Goal: Task Accomplishment & Management: Use online tool/utility

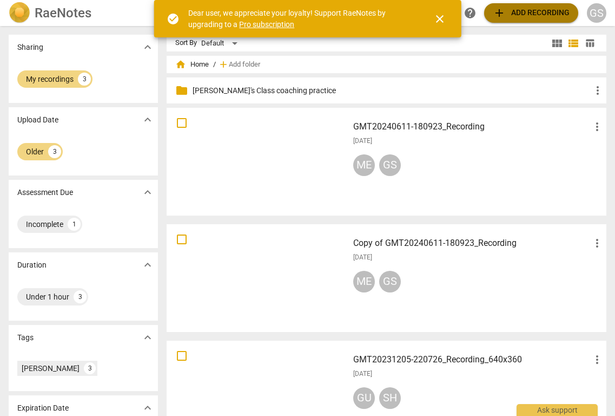
click at [497, 13] on span "add" at bounding box center [499, 12] width 13 height 13
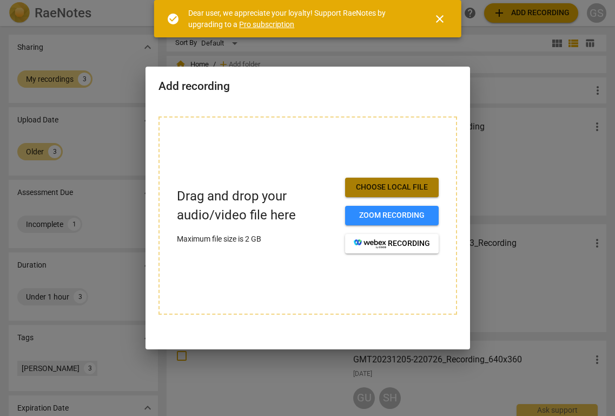
click at [391, 187] on span "Choose local file" at bounding box center [392, 187] width 76 height 11
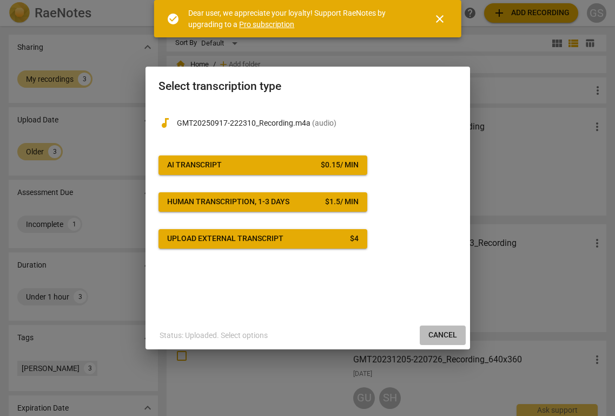
click at [442, 333] on span "Cancel" at bounding box center [443, 335] width 29 height 11
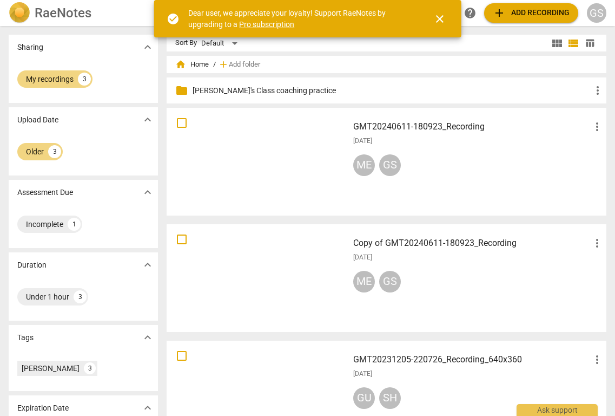
click at [524, 14] on span "add Add recording" at bounding box center [531, 12] width 77 height 13
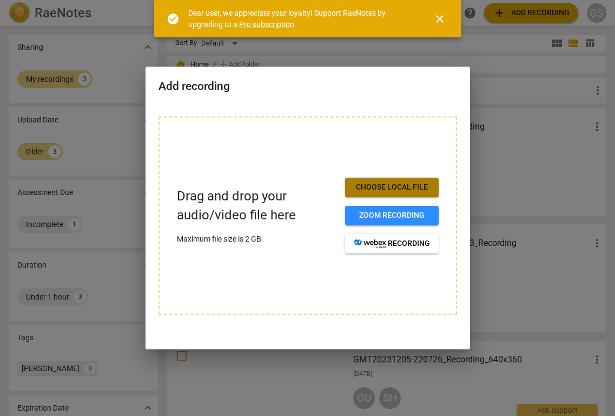
click at [386, 186] on span "Choose local file" at bounding box center [392, 187] width 76 height 11
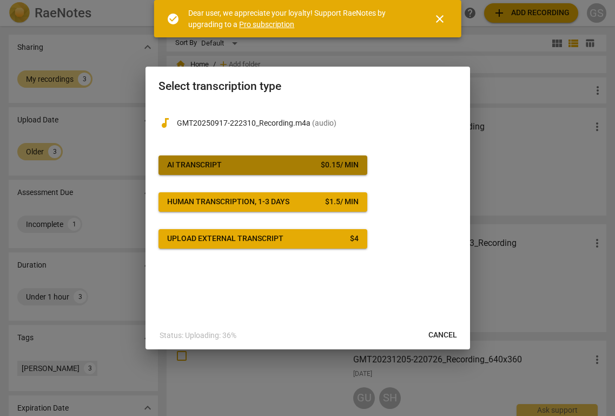
click at [313, 168] on span "AI Transcript $ 0.15 / min" at bounding box center [263, 165] width 192 height 11
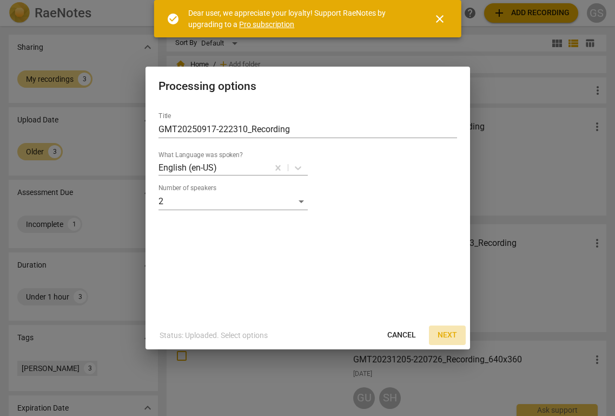
click at [453, 334] on span "Next" at bounding box center [447, 335] width 19 height 11
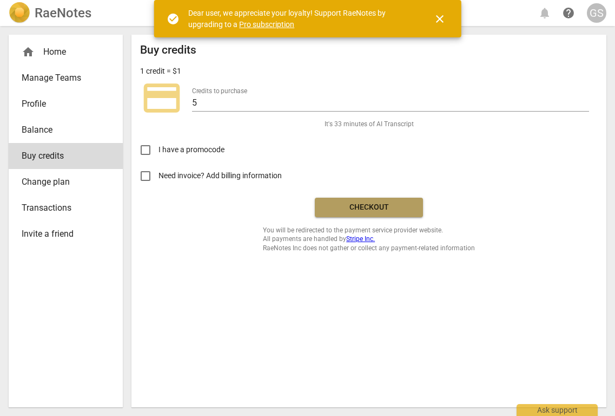
click at [379, 210] on span "Checkout" at bounding box center [369, 207] width 91 height 11
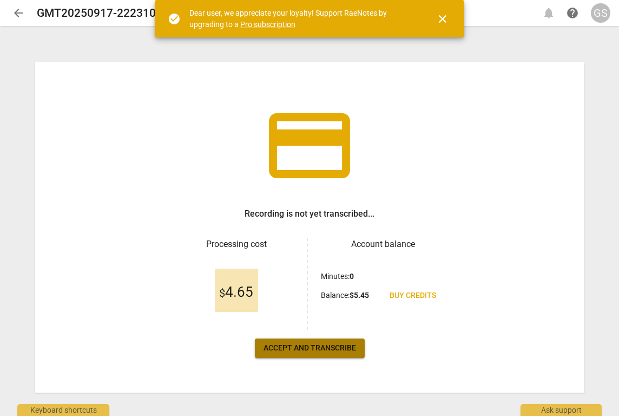
click at [307, 348] on span "Accept and transcribe" at bounding box center [310, 348] width 93 height 11
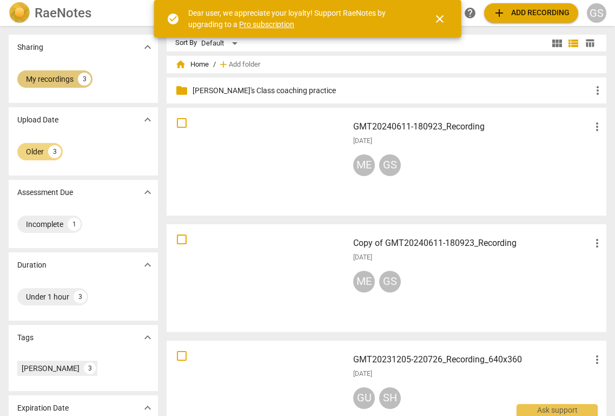
click at [45, 80] on div "My recordings" at bounding box center [50, 79] width 48 height 11
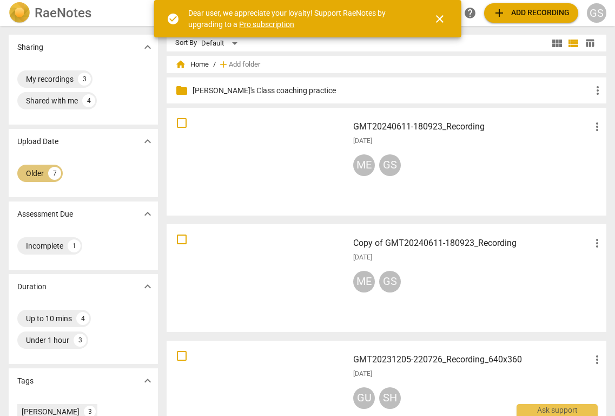
click at [35, 175] on div "Older" at bounding box center [35, 173] width 18 height 11
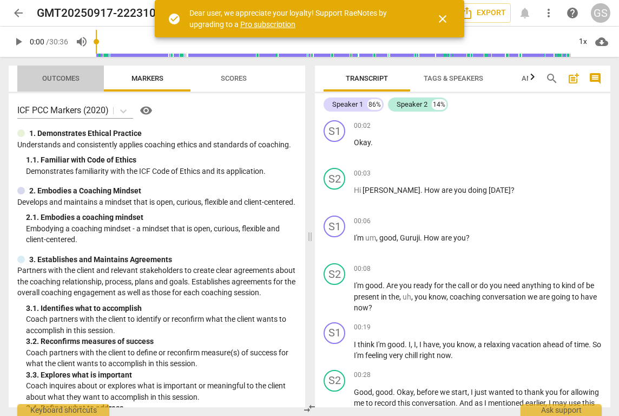
click at [60, 78] on span "Outcomes" at bounding box center [60, 78] width 37 height 8
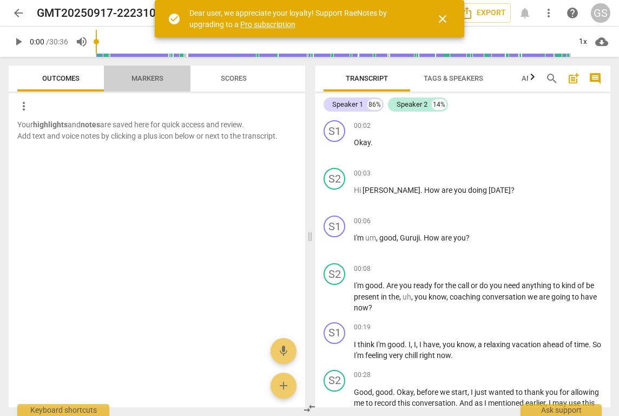
click at [138, 80] on span "Markers" at bounding box center [148, 78] width 32 height 8
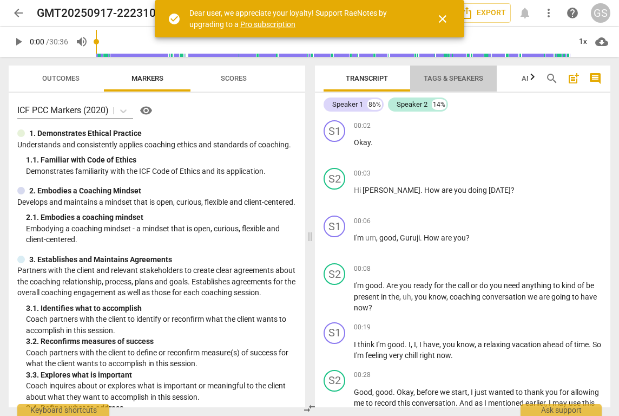
click at [460, 79] on span "Tags & Speakers" at bounding box center [454, 78] width 60 height 8
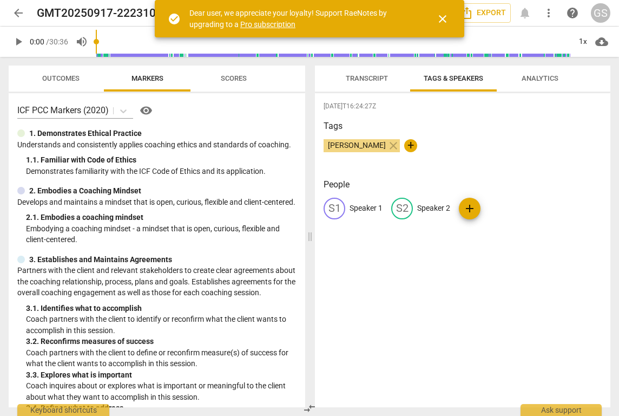
click at [340, 206] on div "S1" at bounding box center [335, 209] width 22 height 22
type input "[PERSON_NAME]"
click at [469, 213] on span "edit" at bounding box center [472, 208] width 13 height 13
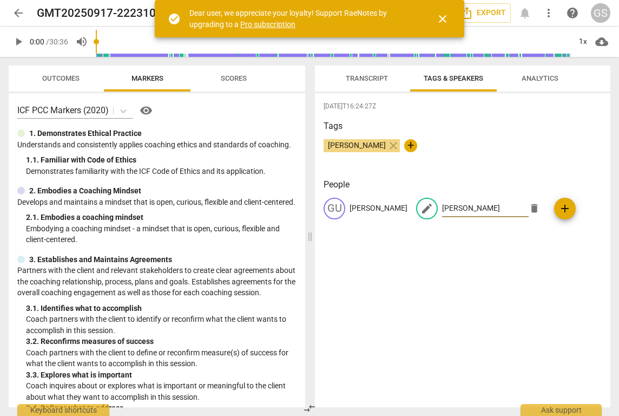
type input "[PERSON_NAME]"
click at [495, 271] on div "[DATE]T16:24:27Z Tags [PERSON_NAME] close + People [PERSON_NAME] edit [PERSON_N…" at bounding box center [463, 250] width 296 height 314
click at [444, 17] on span "close" at bounding box center [442, 18] width 13 height 13
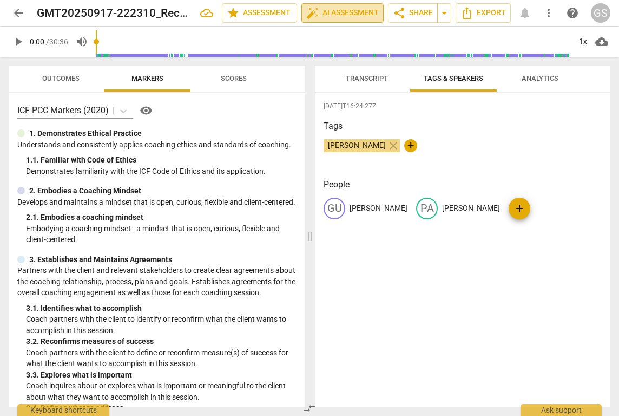
click at [359, 17] on span "auto_fix_high AI Assessment" at bounding box center [342, 12] width 73 height 13
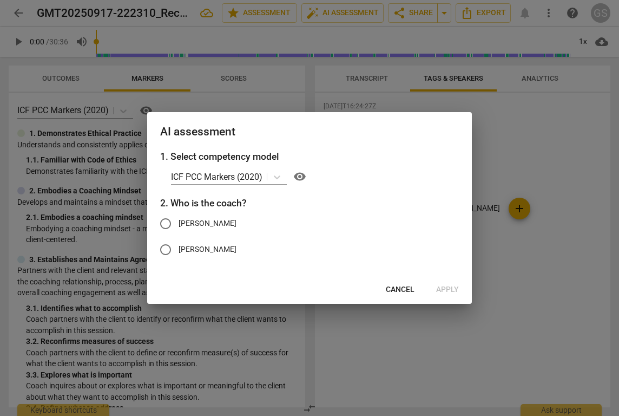
click at [166, 225] on input "[PERSON_NAME]" at bounding box center [166, 224] width 26 height 26
radio input "true"
click at [455, 288] on span "Apply" at bounding box center [447, 289] width 23 height 11
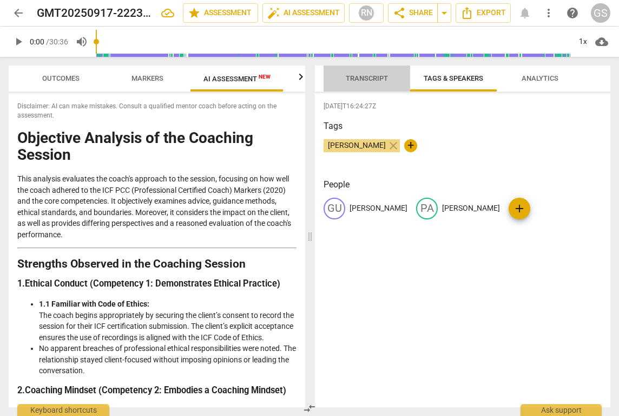
click at [362, 79] on span "Transcript" at bounding box center [367, 78] width 42 height 8
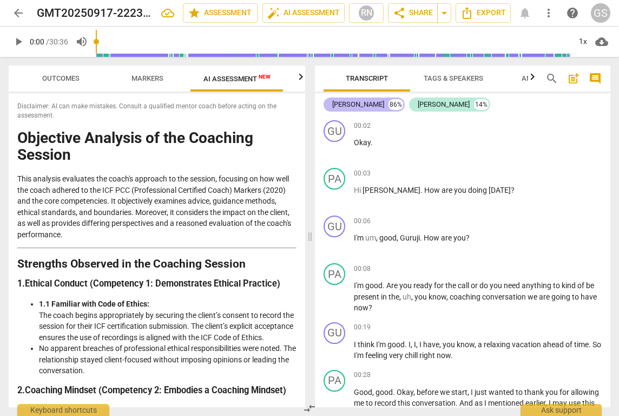
click at [340, 106] on div "[PERSON_NAME]" at bounding box center [358, 104] width 52 height 11
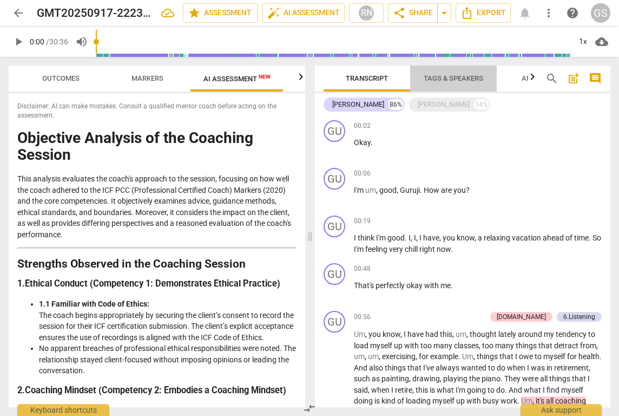
click at [468, 79] on span "Tags & Speakers" at bounding box center [454, 78] width 60 height 8
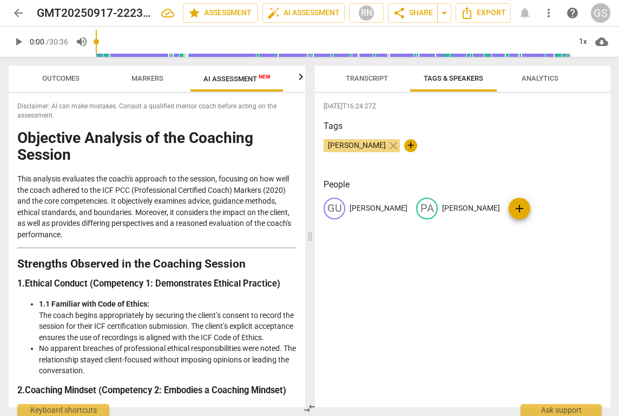
click at [385, 61] on div "Transcript Tags & Speakers Analytics [PERSON_NAME] 86% [PERSON_NAME] 14% GU pla…" at bounding box center [465, 236] width 308 height 359
click at [370, 78] on span "Transcript" at bounding box center [367, 78] width 42 height 8
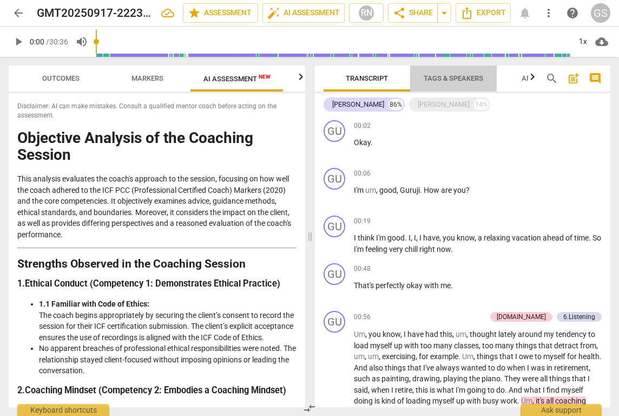
click at [465, 77] on span "Tags & Speakers" at bounding box center [454, 78] width 60 height 8
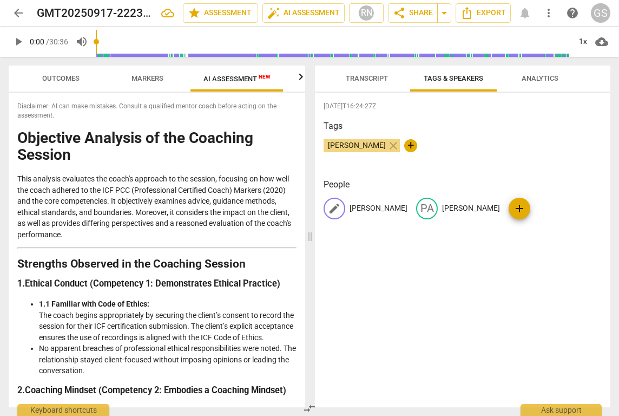
click at [330, 214] on div "edit" at bounding box center [335, 209] width 22 height 22
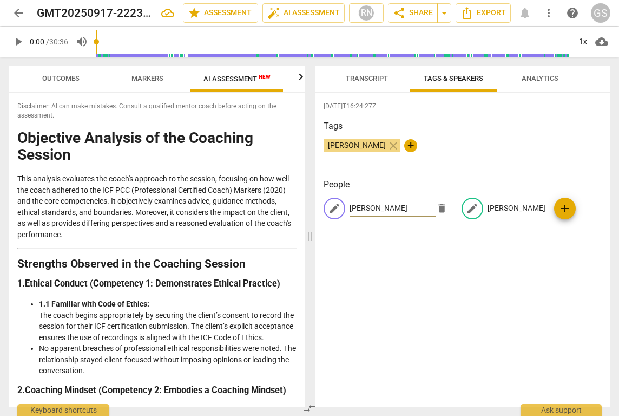
type input "[PERSON_NAME]"
click at [470, 205] on span "edit" at bounding box center [472, 208] width 13 height 13
type input "[PERSON_NAME]"
click at [369, 80] on span "Transcript" at bounding box center [367, 78] width 42 height 8
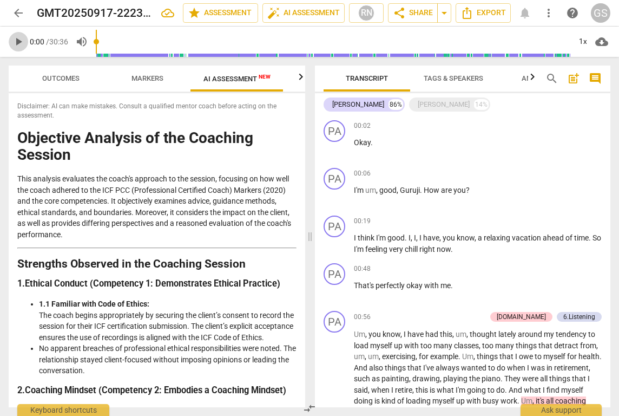
click at [18, 39] on span "play_arrow" at bounding box center [18, 41] width 13 height 13
click at [338, 136] on div "PA" at bounding box center [335, 131] width 22 height 22
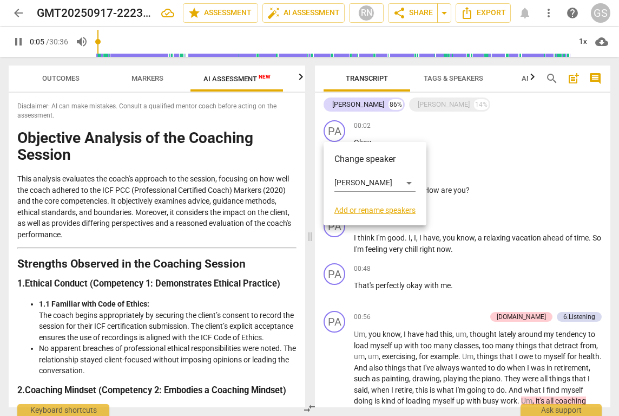
click at [488, 164] on div at bounding box center [309, 208] width 619 height 416
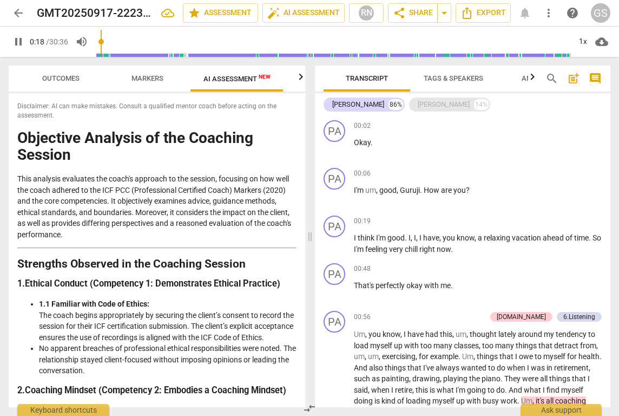
click at [418, 105] on div "[PERSON_NAME]" at bounding box center [444, 104] width 52 height 11
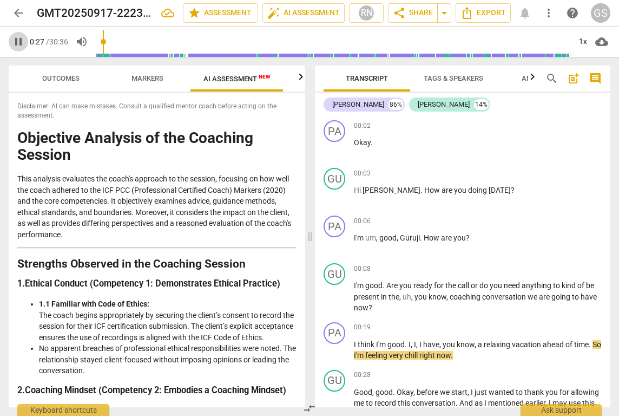
click at [11, 41] on span "pause" at bounding box center [18, 41] width 19 height 13
click at [456, 78] on span "Tags & Speakers" at bounding box center [454, 78] width 60 height 8
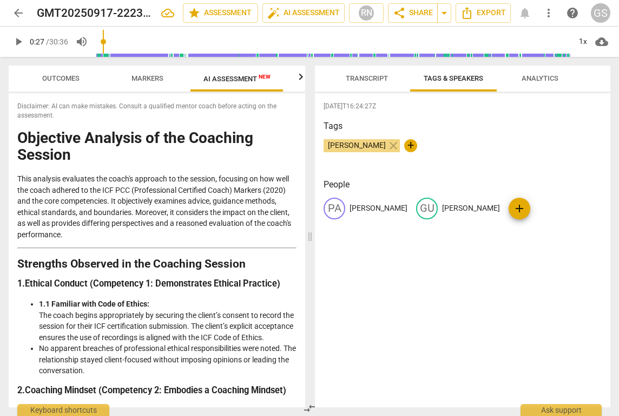
click at [369, 75] on span "Transcript" at bounding box center [367, 78] width 42 height 8
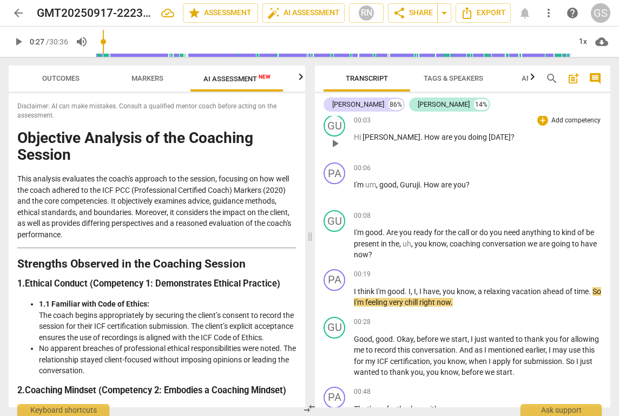
scroll to position [57, 0]
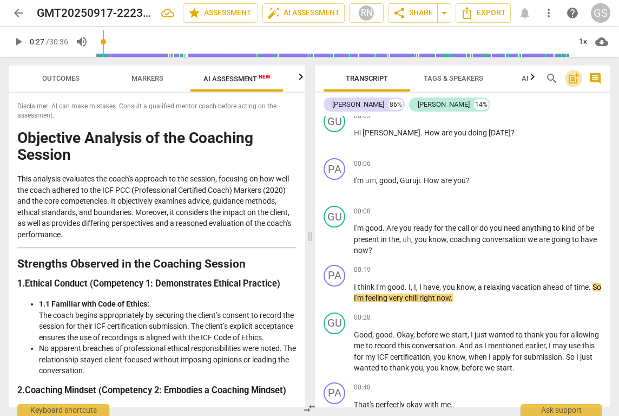
click at [576, 81] on span "post_add" at bounding box center [573, 78] width 13 height 13
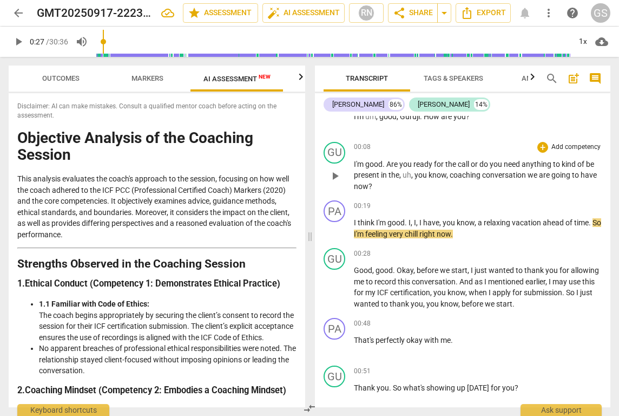
scroll to position [170, 0]
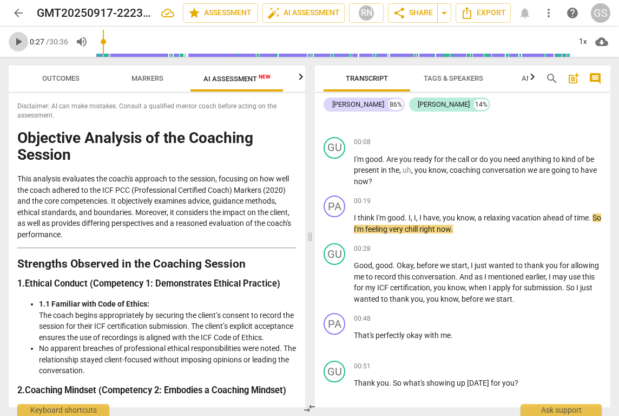
click at [18, 44] on span "play_arrow" at bounding box center [18, 41] width 13 height 13
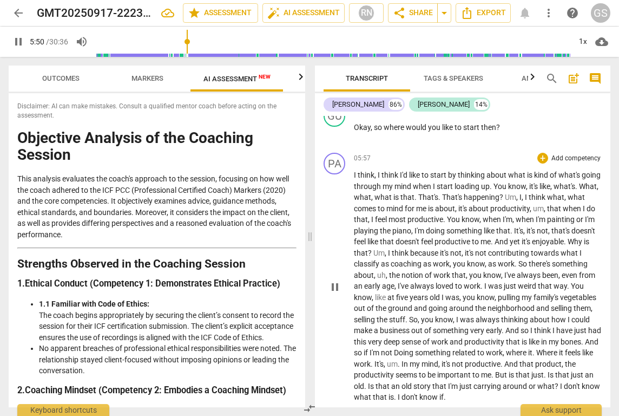
scroll to position [1122, 0]
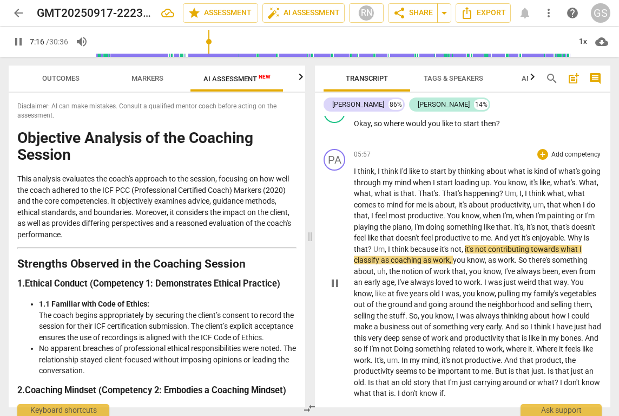
click at [568, 234] on span "Why" at bounding box center [576, 237] width 16 height 9
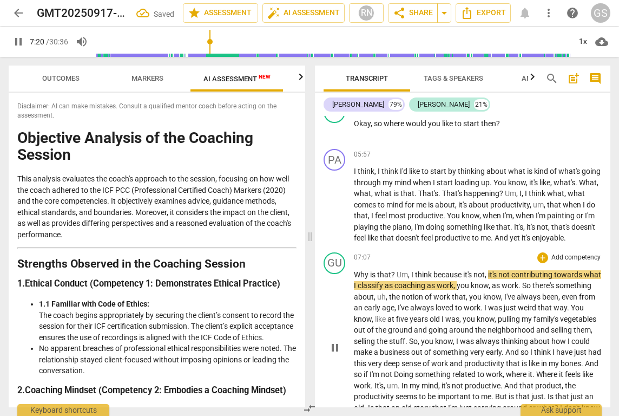
click at [397, 272] on span "Um" at bounding box center [402, 274] width 11 height 9
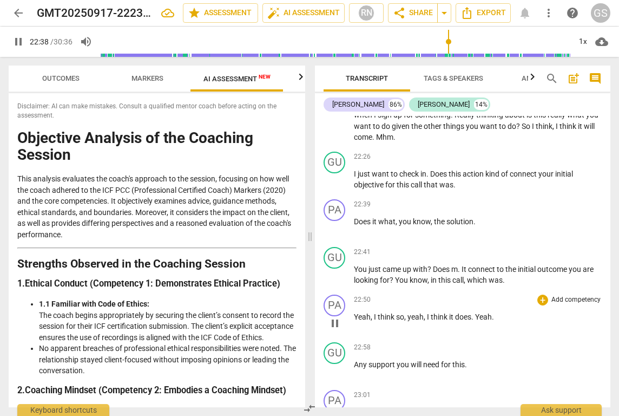
scroll to position [3311, 0]
click at [401, 216] on span "you" at bounding box center [406, 220] width 14 height 9
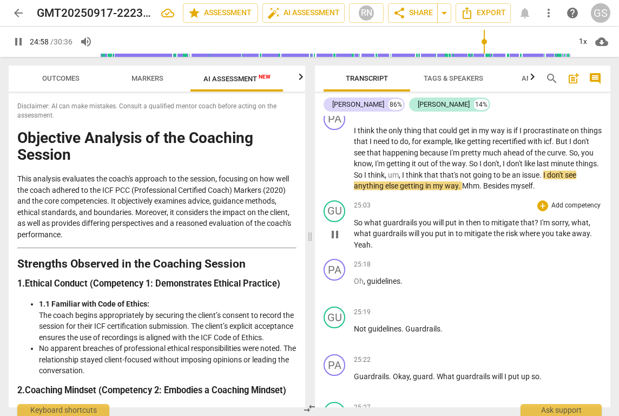
scroll to position [3928, 0]
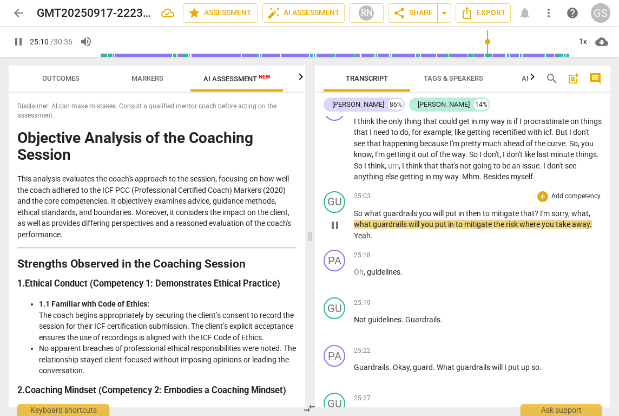
click at [539, 209] on span "?" at bounding box center [537, 213] width 5 height 9
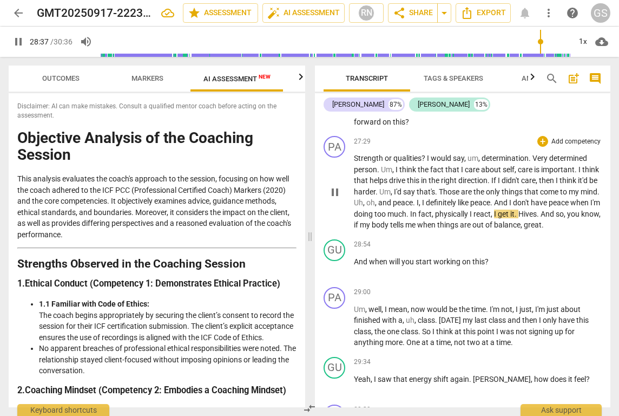
scroll to position [4570, 0]
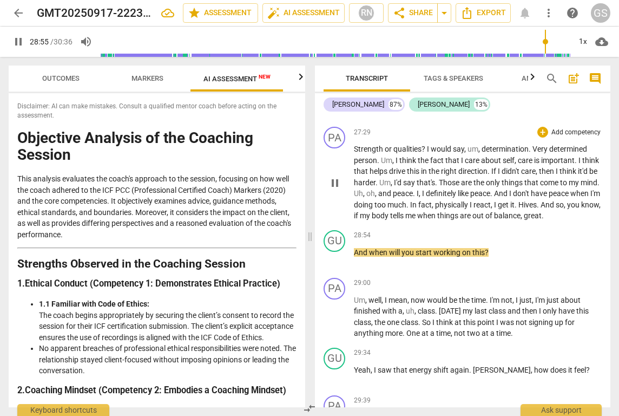
click at [524, 211] on span "great" at bounding box center [533, 215] width 18 height 9
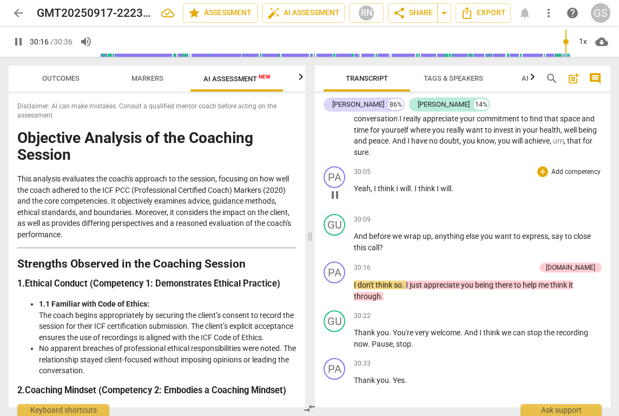
scroll to position [4975, 0]
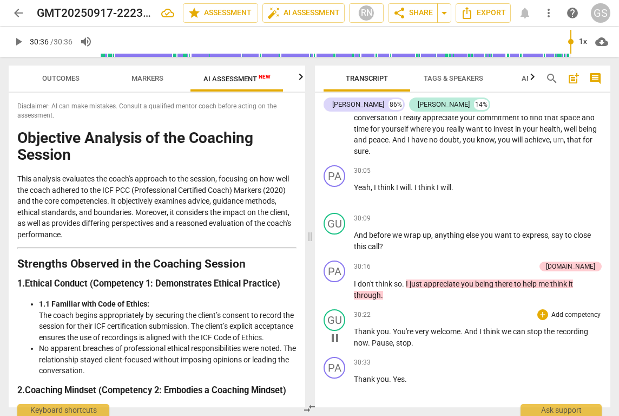
type input "1836"
click at [416, 326] on p "Thank you . You're very welcome . And I think we can stop the recording now . P…" at bounding box center [478, 337] width 248 height 22
click at [355, 375] on span "Thank" at bounding box center [365, 379] width 23 height 9
click at [147, 80] on span "Markers" at bounding box center [148, 78] width 32 height 8
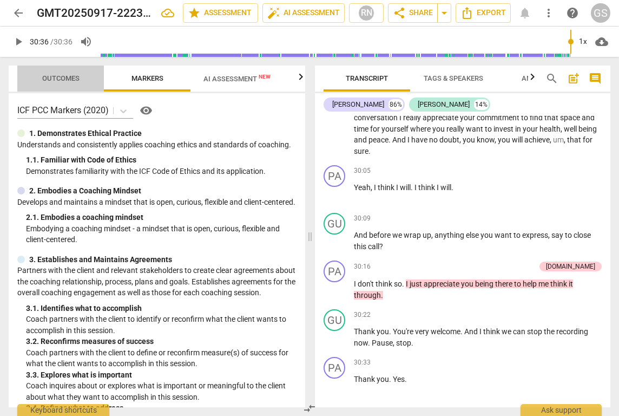
click at [57, 75] on span "Outcomes" at bounding box center [60, 78] width 37 height 8
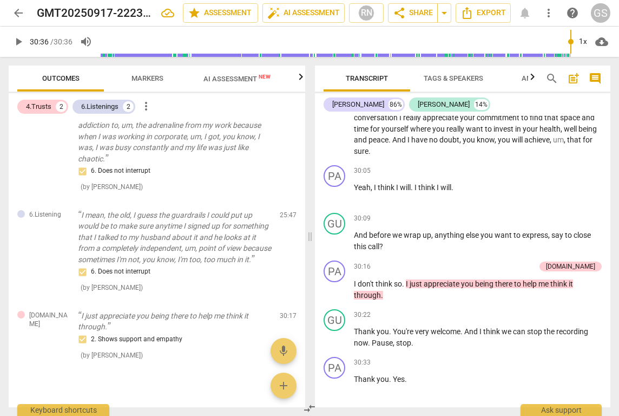
scroll to position [0, 0]
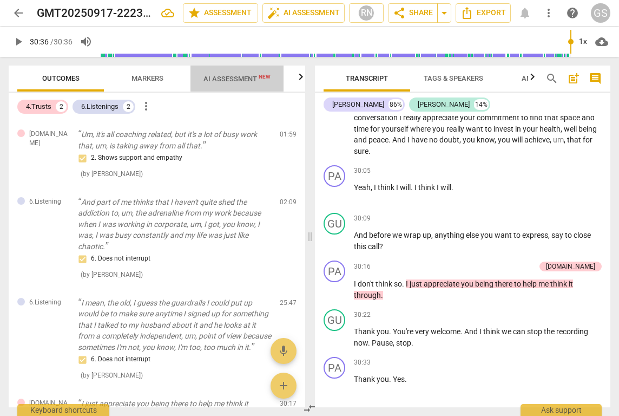
click at [226, 78] on span "AI Assessment New" at bounding box center [237, 79] width 67 height 8
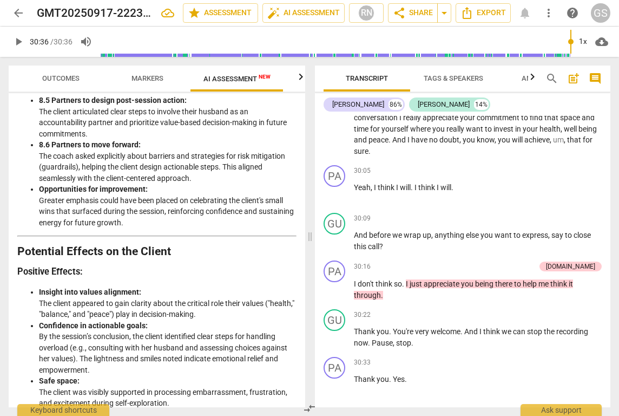
scroll to position [1404, 0]
click at [58, 82] on span "Outcomes" at bounding box center [60, 78] width 37 height 8
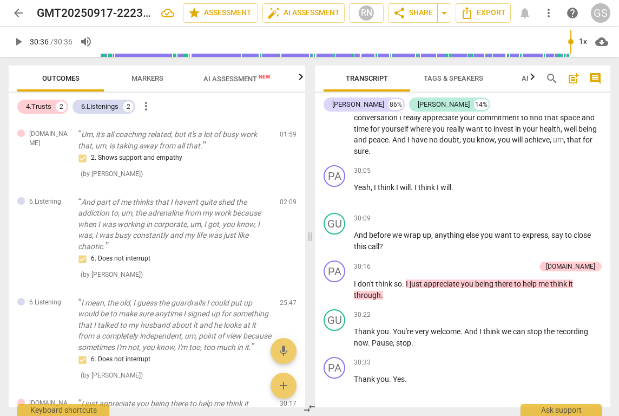
click at [145, 107] on span "more_vert" at bounding box center [146, 106] width 13 height 13
click at [255, 180] on div at bounding box center [309, 208] width 619 height 416
click at [418, 104] on div "[PERSON_NAME]" at bounding box center [444, 104] width 52 height 11
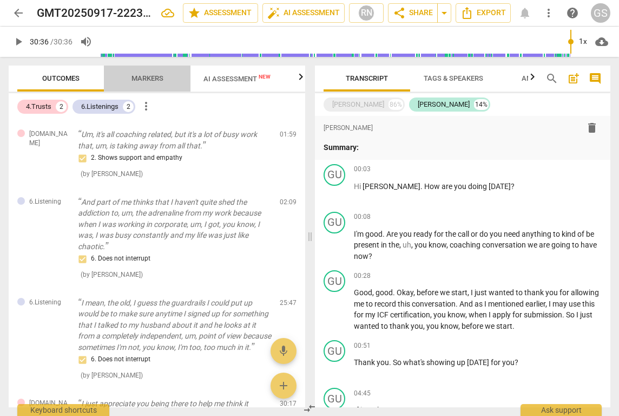
click at [143, 77] on span "Markers" at bounding box center [148, 78] width 32 height 8
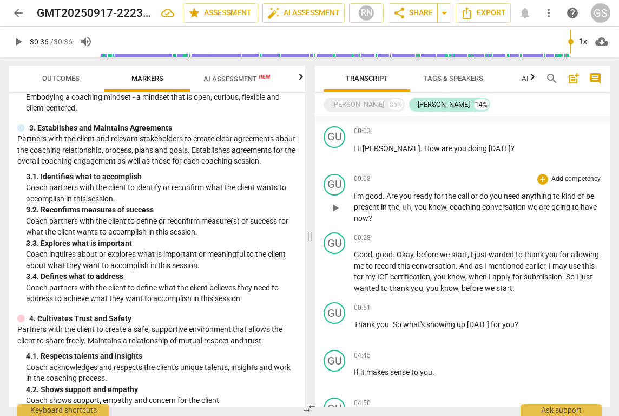
scroll to position [40, 0]
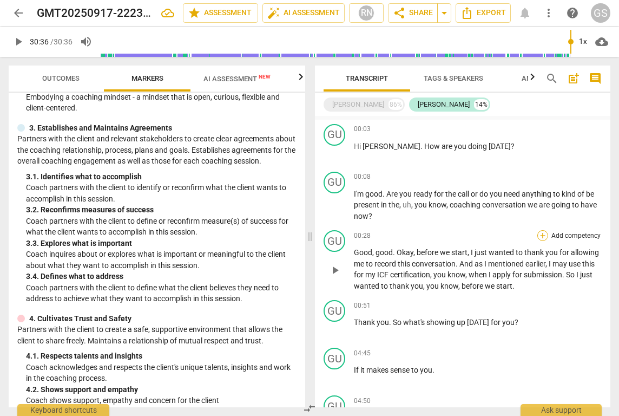
click at [543, 235] on div "+" at bounding box center [542, 235] width 11 height 11
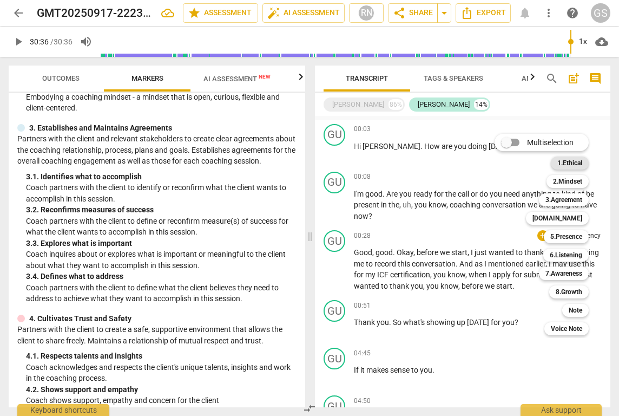
click at [572, 162] on b "1.Ethical" at bounding box center [569, 162] width 25 height 13
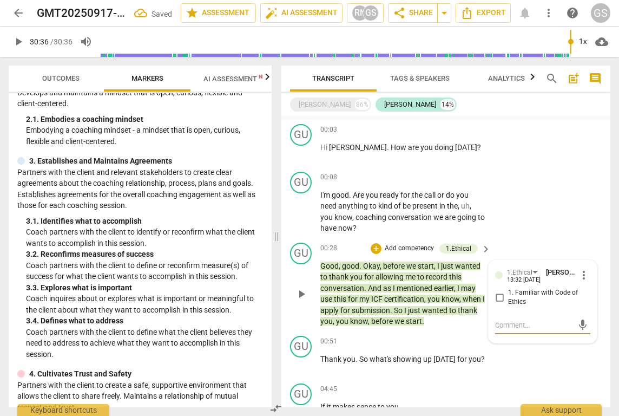
click at [501, 296] on input "1. Familiar with Code of Ethics" at bounding box center [499, 297] width 17 height 13
checkbox input "true"
click at [379, 247] on div "+" at bounding box center [376, 248] width 11 height 11
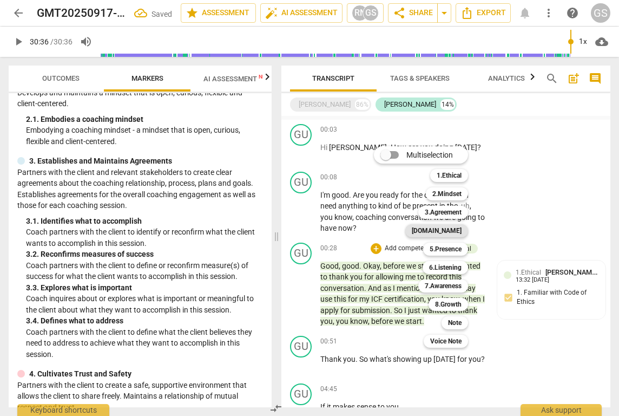
click at [458, 228] on b "[DOMAIN_NAME]" at bounding box center [437, 230] width 50 height 13
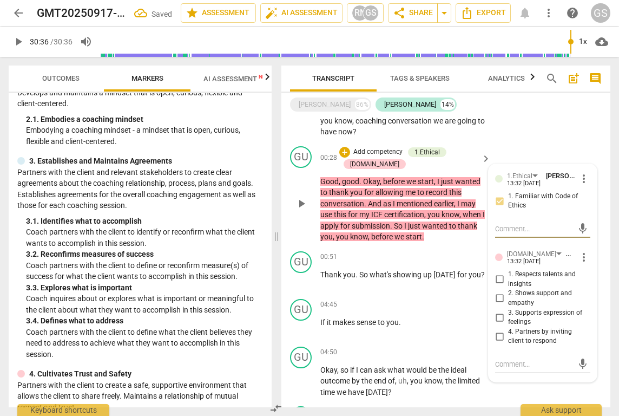
scroll to position [140, 0]
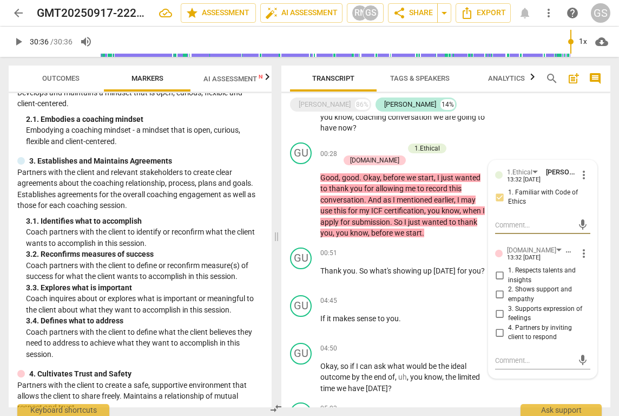
click at [518, 129] on div "GU play_arrow pause 00:08 + Add competency keyboard_arrow_right I'm good . Are …" at bounding box center [445, 102] width 329 height 71
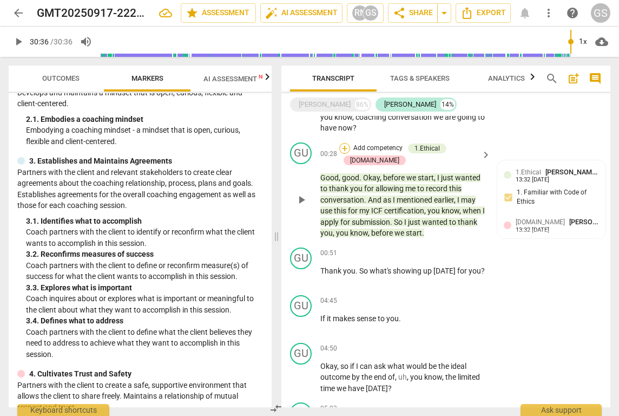
click at [349, 147] on div "+" at bounding box center [344, 148] width 11 height 11
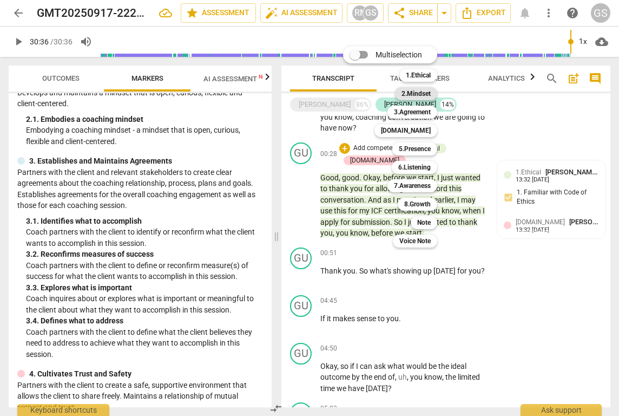
click at [424, 97] on b "2.Mindset" at bounding box center [416, 93] width 29 height 13
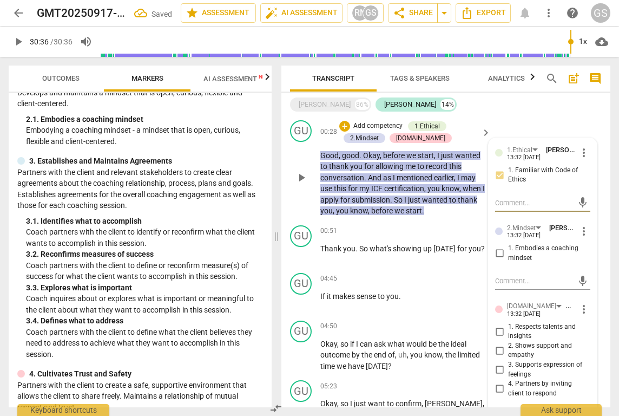
scroll to position [178, 0]
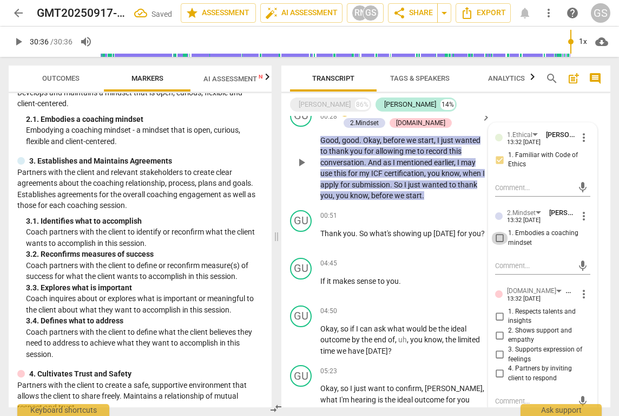
click at [501, 236] on input "1. Embodies a coaching mindset" at bounding box center [499, 238] width 17 height 13
checkbox input "true"
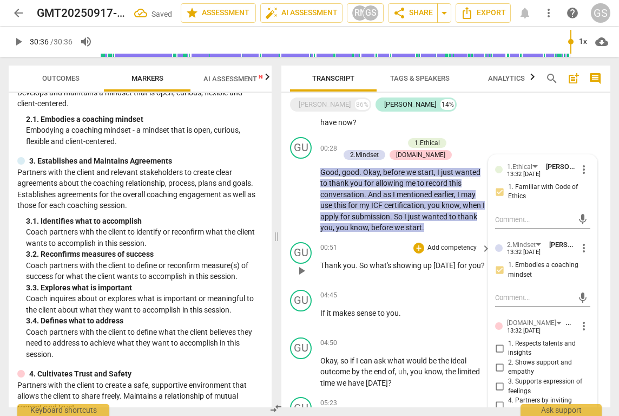
scroll to position [144, 0]
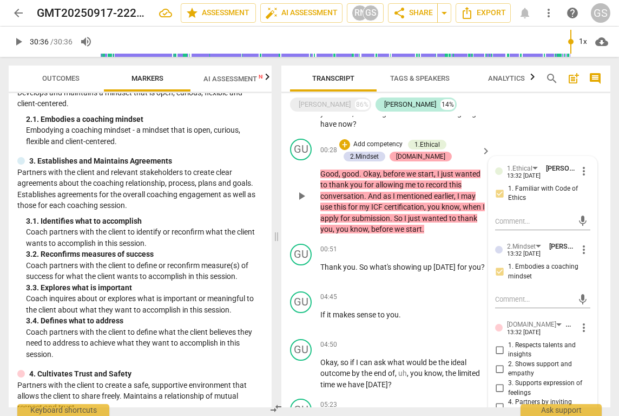
click at [406, 153] on div "[DOMAIN_NAME]" at bounding box center [420, 157] width 49 height 10
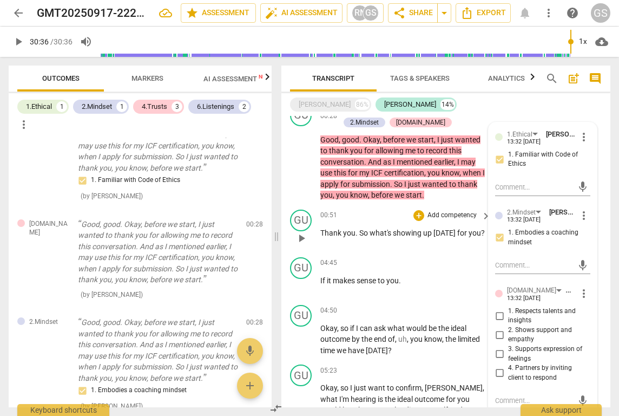
scroll to position [200, 0]
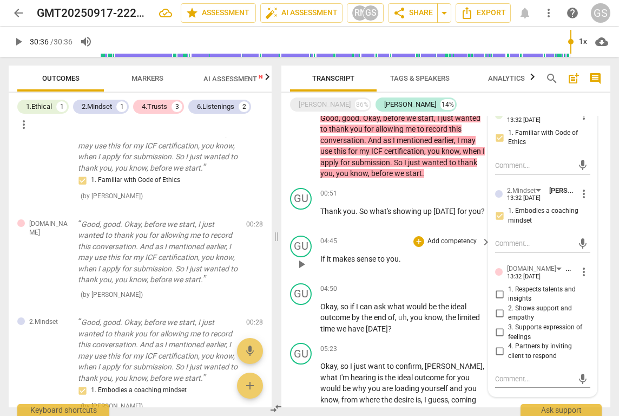
click at [418, 232] on div "GU play_arrow pause 04:45 + Add competency keyboard_arrow_right If it makes sen…" at bounding box center [445, 255] width 329 height 48
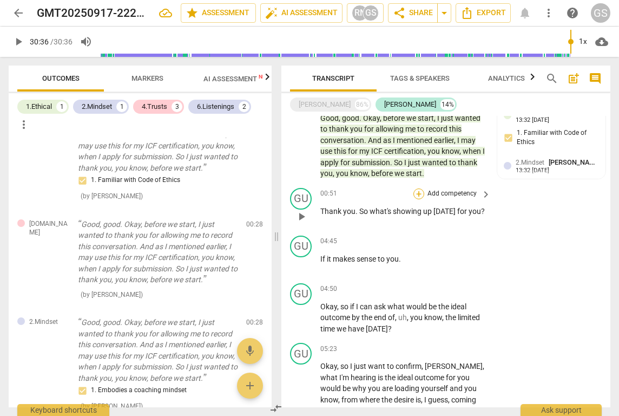
click at [418, 190] on div "+" at bounding box center [418, 193] width 11 height 11
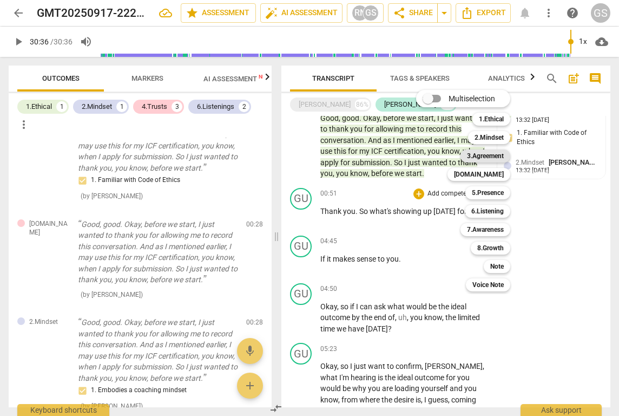
click at [471, 158] on b "3.Agreement" at bounding box center [485, 155] width 37 height 13
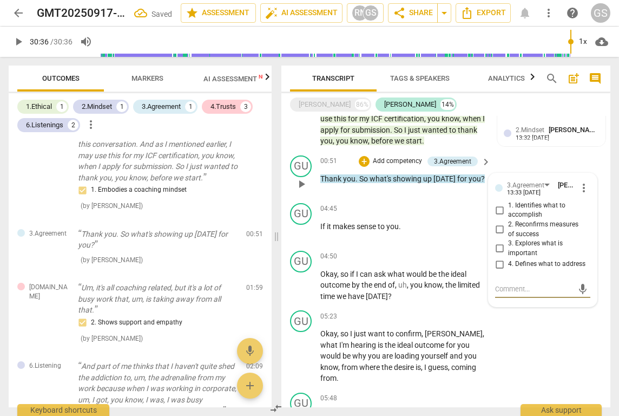
scroll to position [234, 0]
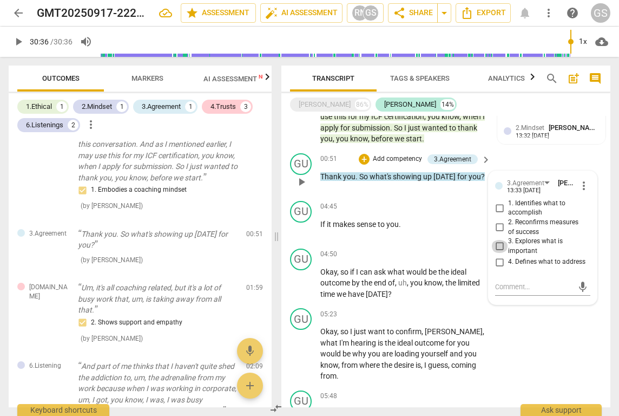
click at [498, 241] on input "3. Explores what is important" at bounding box center [499, 246] width 17 height 13
checkbox input "true"
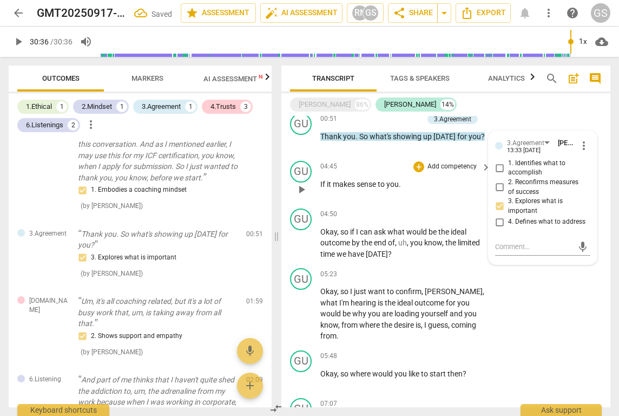
scroll to position [275, 0]
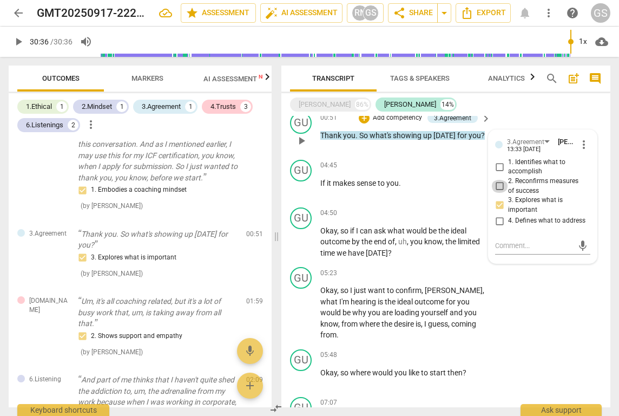
click at [494, 181] on input "2. Reconfirms measures of success" at bounding box center [499, 186] width 17 height 13
checkbox input "true"
click at [498, 165] on input "1. Identifies what to accomplish" at bounding box center [499, 166] width 17 height 13
checkbox input "true"
click at [500, 219] on input "4. Defines what to address" at bounding box center [499, 220] width 17 height 13
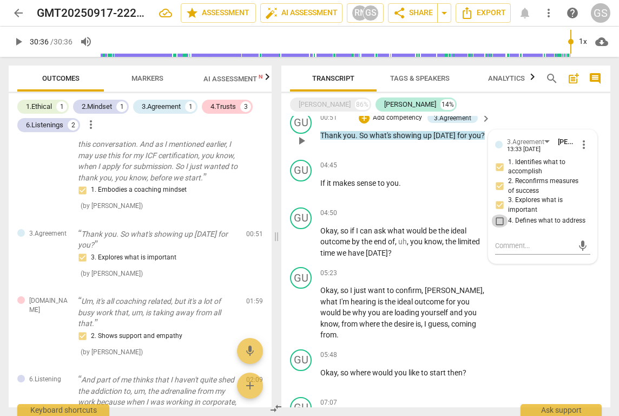
checkbox input "true"
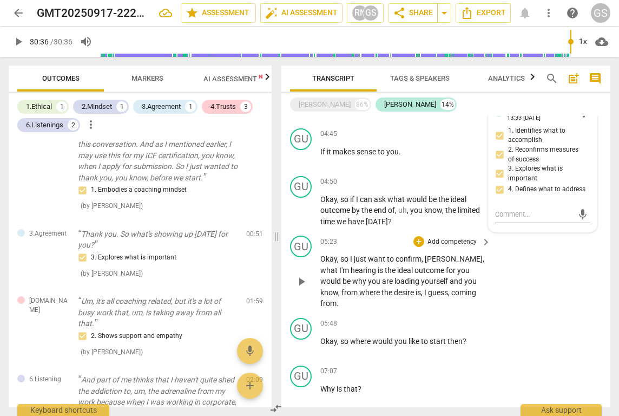
scroll to position [309, 0]
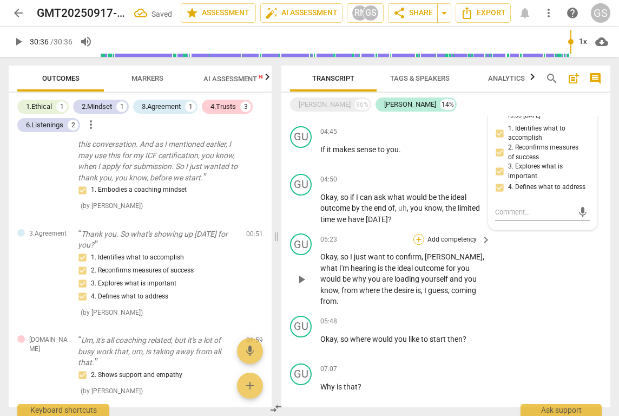
click at [419, 234] on div "+" at bounding box center [418, 239] width 11 height 11
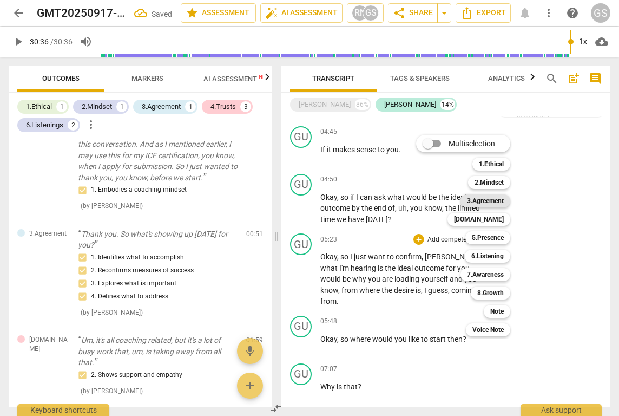
click at [493, 200] on b "3.Agreement" at bounding box center [485, 200] width 37 height 13
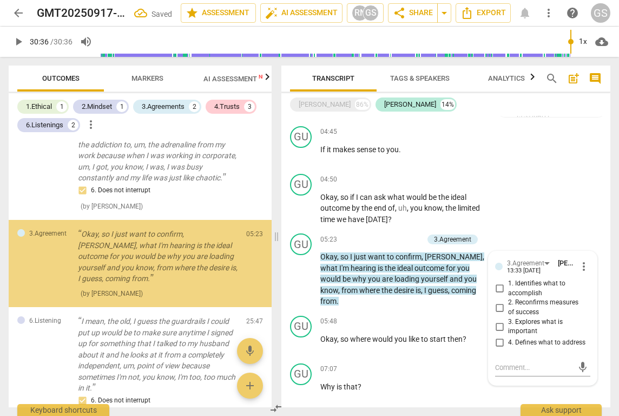
scroll to position [550, 0]
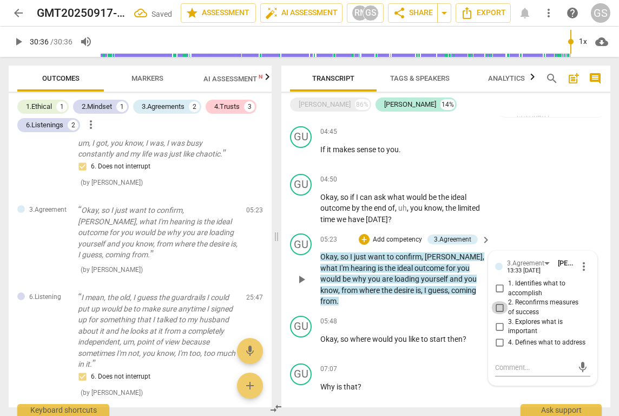
click at [504, 301] on input "2. Reconfirms measures of success" at bounding box center [499, 307] width 17 height 13
checkbox input "true"
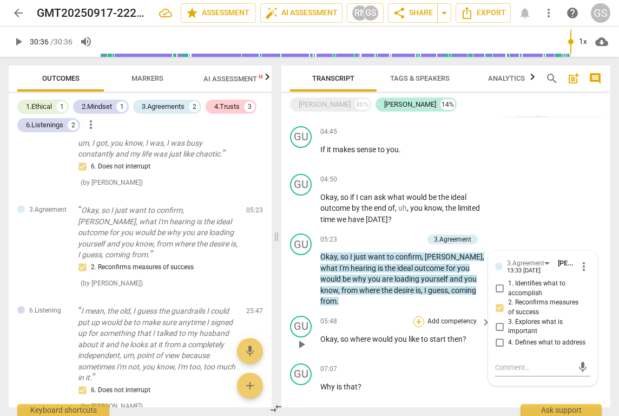
click at [416, 316] on div "+" at bounding box center [418, 321] width 11 height 11
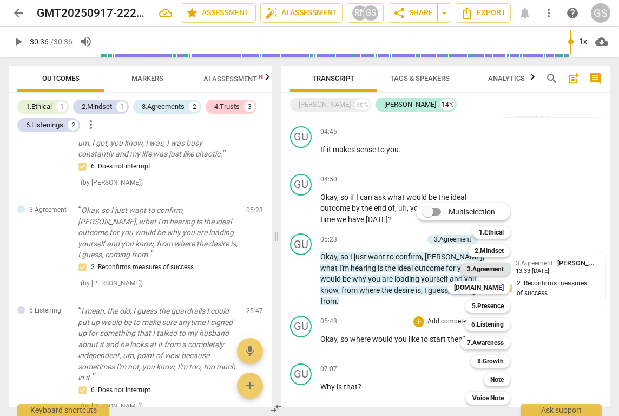
click at [476, 273] on b "3.Agreement" at bounding box center [485, 268] width 37 height 13
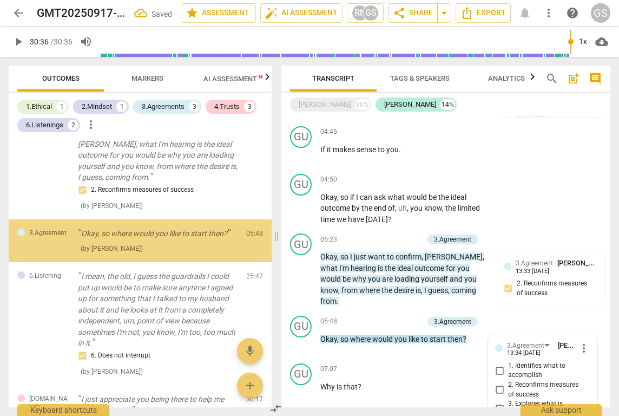
scroll to position [484, 0]
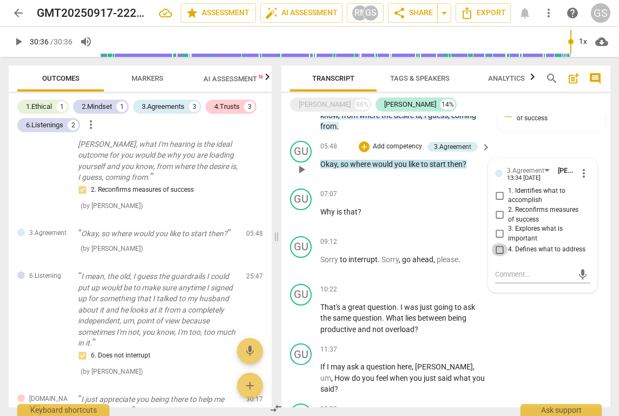
click at [497, 243] on input "4. Defines what to address" at bounding box center [499, 249] width 17 height 13
checkbox input "true"
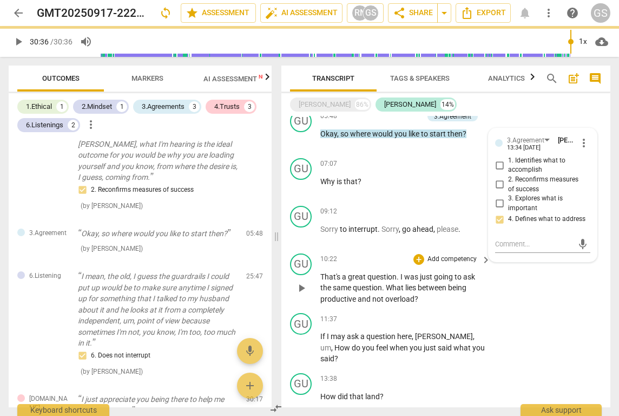
scroll to position [515, 0]
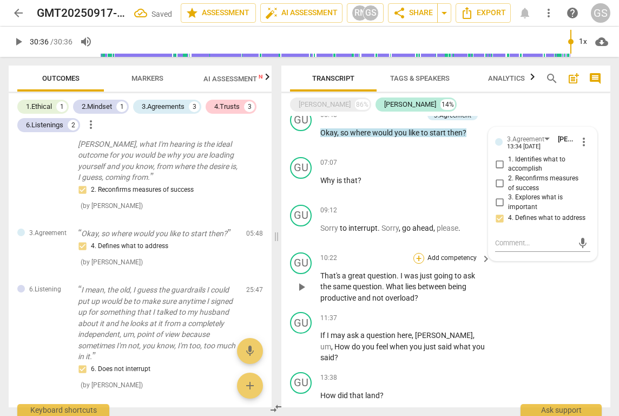
click at [416, 253] on div "+" at bounding box center [418, 258] width 11 height 11
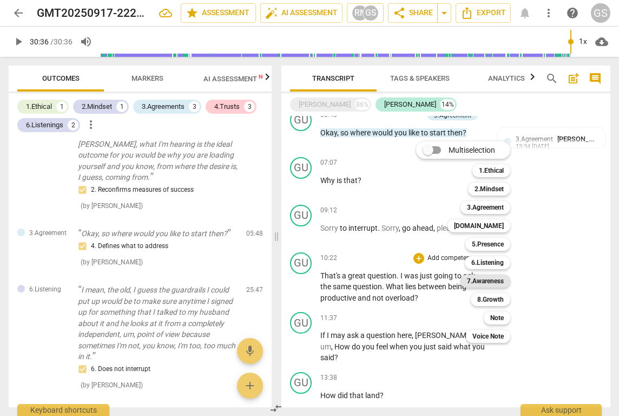
click at [483, 280] on b "7.Awareness" at bounding box center [485, 280] width 37 height 13
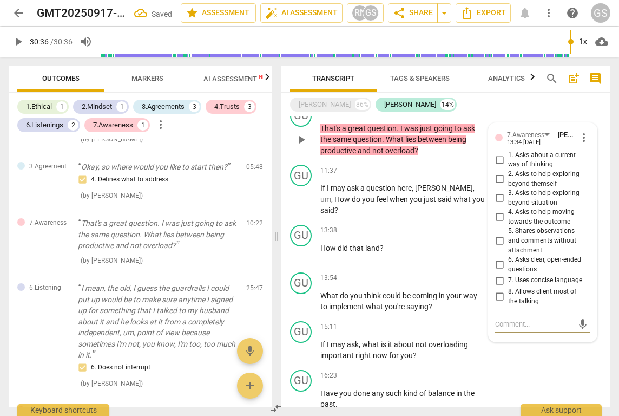
scroll to position [660, 0]
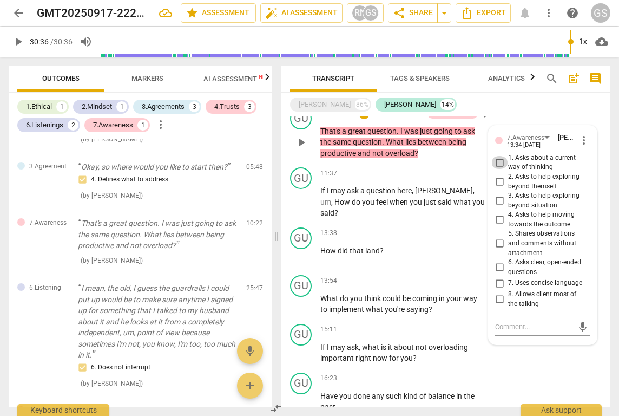
click at [495, 156] on input "1. Asks about a current way of thinking" at bounding box center [499, 162] width 17 height 13
checkbox input "true"
click at [497, 175] on input "2. Asks to help exploring beyond themself" at bounding box center [499, 181] width 17 height 13
checkbox input "true"
click at [497, 194] on input "3. Asks to help exploring beyond situation" at bounding box center [499, 200] width 17 height 13
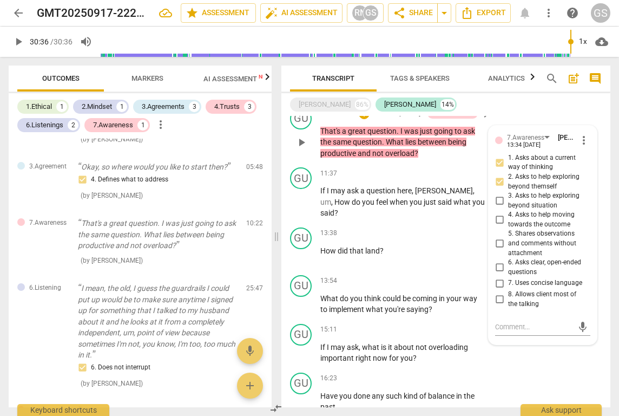
checkbox input "true"
click at [498, 213] on input "4. Asks to help moving towards the outcome" at bounding box center [499, 219] width 17 height 13
checkbox input "true"
click at [501, 237] on input "5. Shares observations and comments without attachment" at bounding box center [499, 243] width 17 height 13
checkbox input "true"
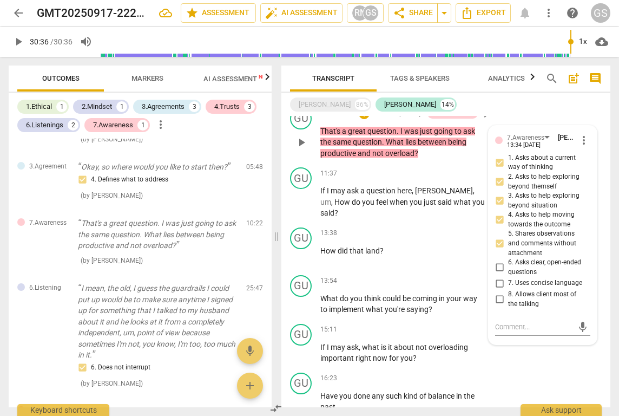
click at [497, 261] on input "6. Asks clear, open-ended questions" at bounding box center [499, 267] width 17 height 13
checkbox input "true"
click at [498, 277] on input "7. Uses concise language" at bounding box center [499, 283] width 17 height 13
checkbox input "true"
click at [498, 293] on input "8. Allows client most of the talking" at bounding box center [499, 299] width 17 height 13
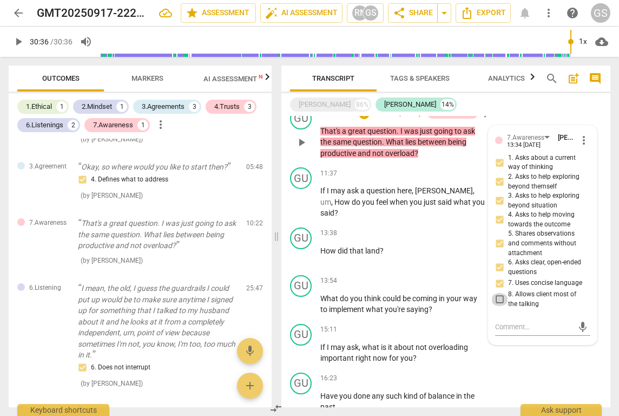
checkbox input "true"
click at [433, 245] on p "How did that land ?" at bounding box center [402, 250] width 165 height 11
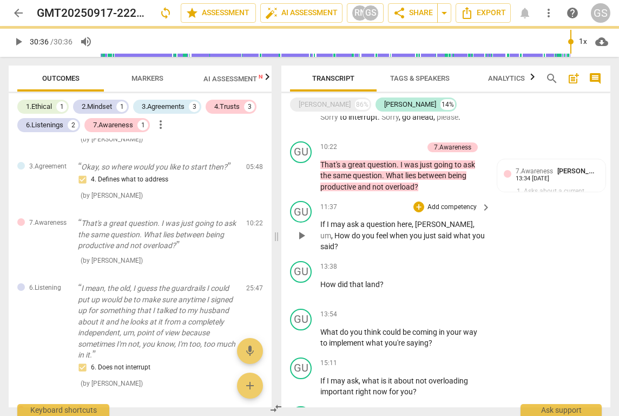
scroll to position [625, 0]
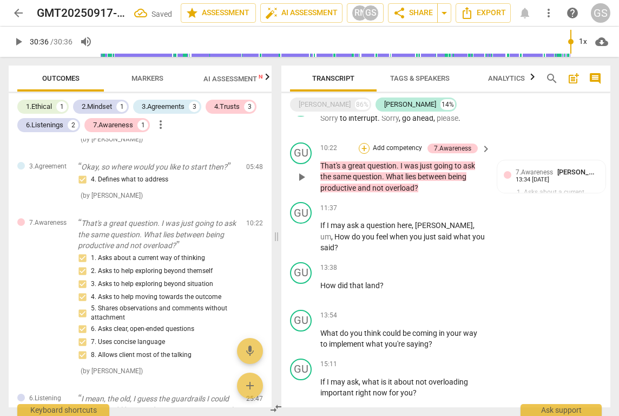
click at [366, 143] on div "+" at bounding box center [364, 148] width 11 height 11
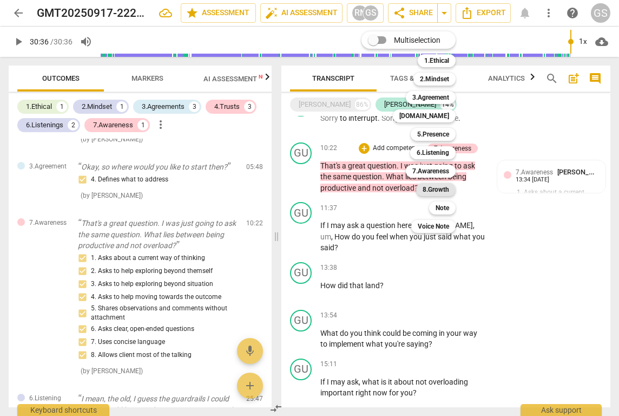
click at [448, 189] on b "8.Growth" at bounding box center [436, 189] width 27 height 13
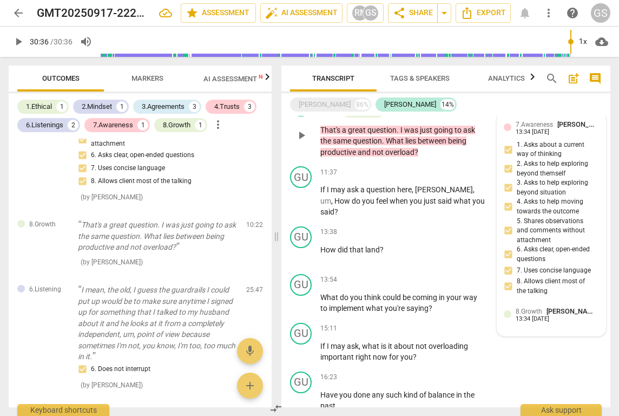
scroll to position [674, 0]
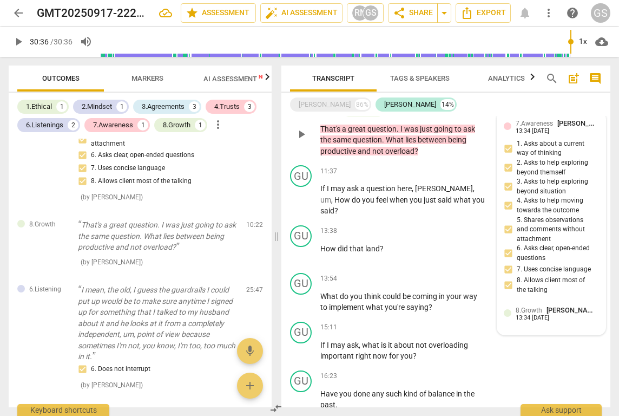
click at [540, 306] on span "8.Growth" at bounding box center [529, 310] width 27 height 8
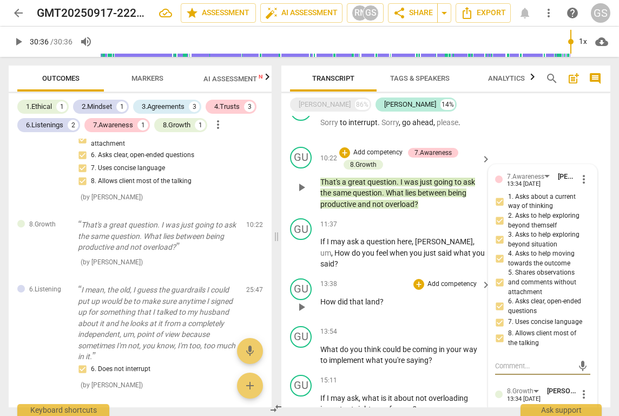
scroll to position [616, 0]
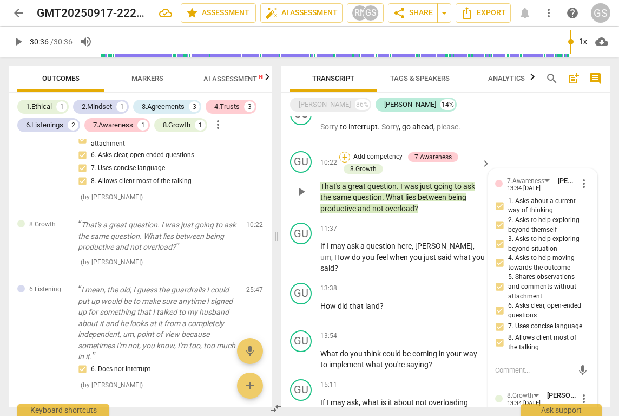
click at [347, 152] on div "+" at bounding box center [344, 157] width 11 height 11
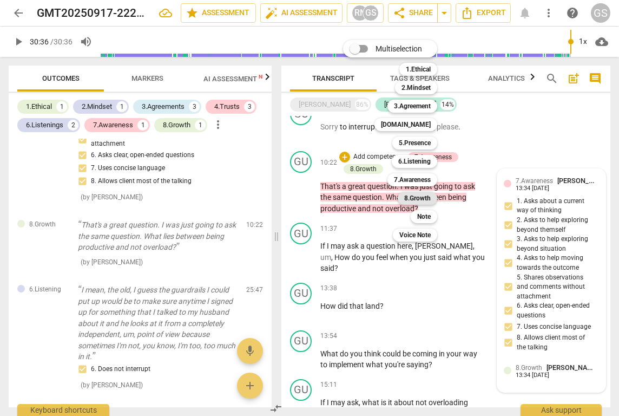
click at [421, 197] on b "8.Growth" at bounding box center [417, 198] width 27 height 13
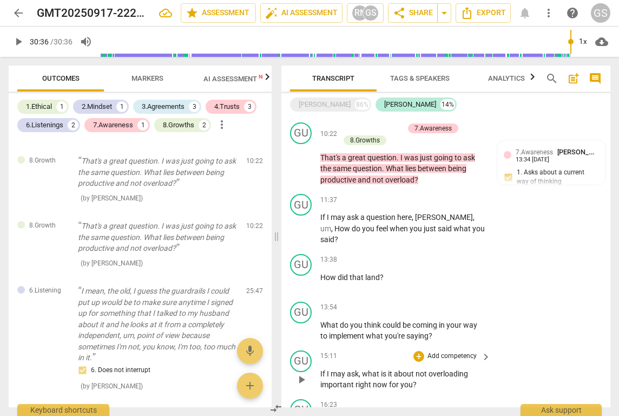
scroll to position [645, 0]
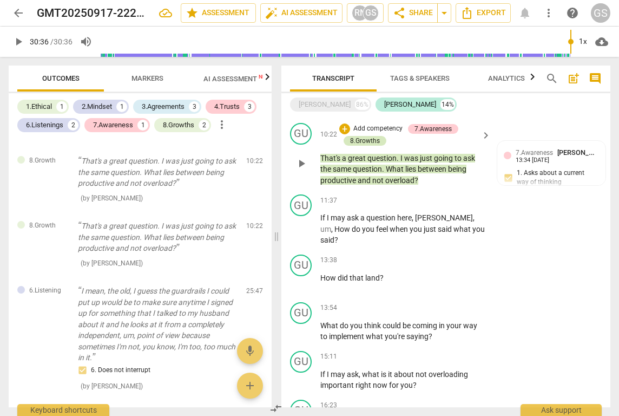
click at [372, 136] on div "8.Growths" at bounding box center [365, 141] width 30 height 10
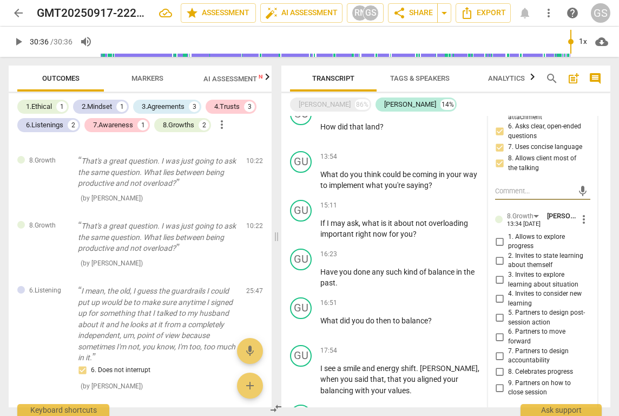
scroll to position [796, 0]
click at [501, 234] on input "1. Allows to explore progress" at bounding box center [499, 240] width 17 height 13
checkbox input "true"
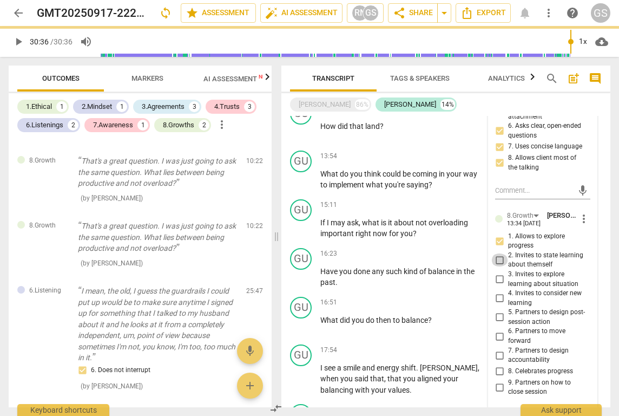
click at [497, 253] on input "2. Invites to state learning about themself" at bounding box center [499, 259] width 17 height 13
checkbox input "true"
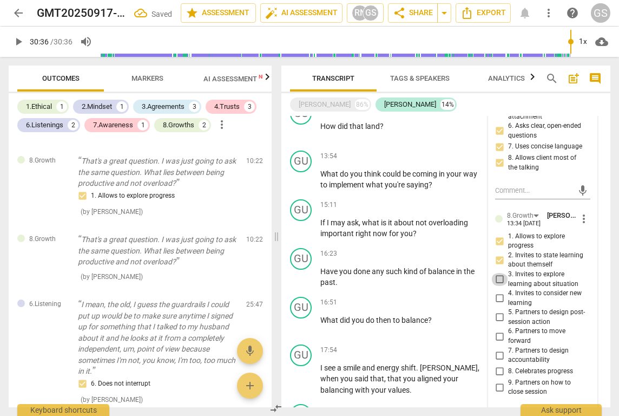
click at [498, 273] on input "3. Invites to explore learning about situation" at bounding box center [499, 279] width 17 height 13
checkbox input "true"
click at [502, 292] on input "4. Invites to consider new learning" at bounding box center [499, 298] width 17 height 13
checkbox input "true"
click at [500, 311] on input "5. Partners to design post-session action" at bounding box center [499, 317] width 17 height 13
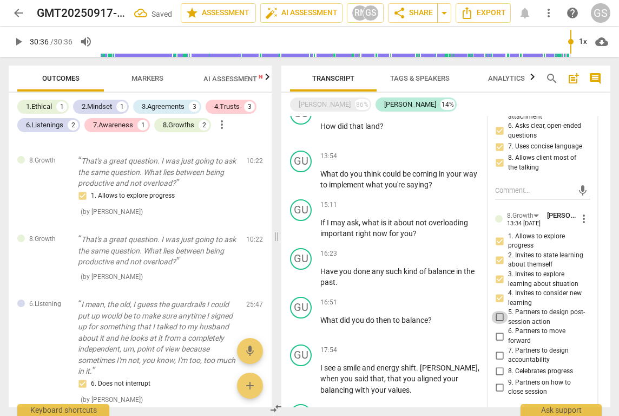
checkbox input "true"
click at [499, 330] on input "6. Partners to move forward" at bounding box center [499, 336] width 17 height 13
checkbox input "true"
click at [499, 349] on input "7. Partners to design accountability" at bounding box center [499, 355] width 17 height 13
checkbox input "true"
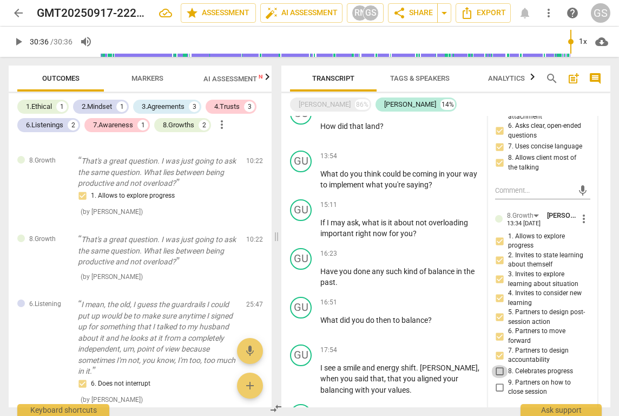
click at [497, 365] on input "8. Celebrates progress" at bounding box center [499, 371] width 17 height 13
checkbox input "true"
click at [497, 380] on input "9. Partners on how to close session" at bounding box center [499, 386] width 17 height 13
checkbox input "true"
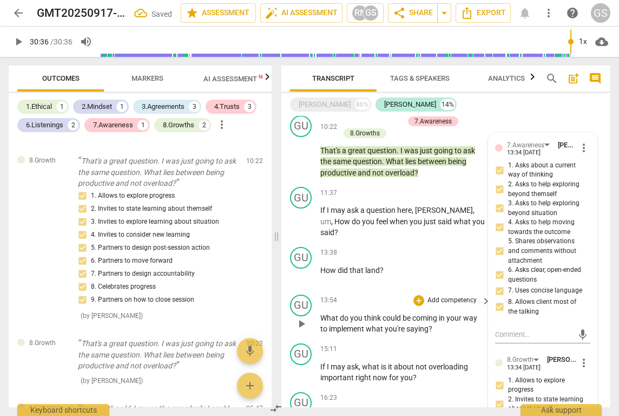
scroll to position [649, 0]
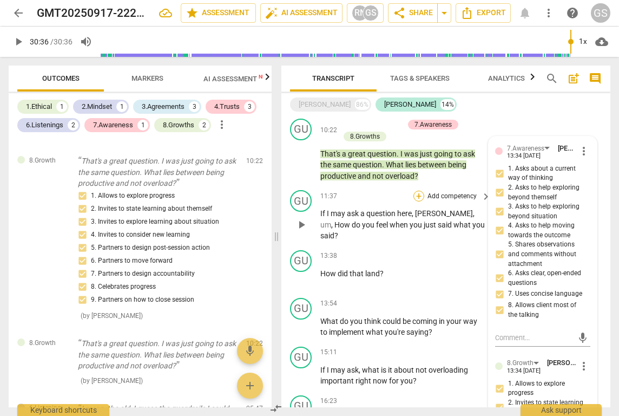
click at [415, 191] on div "+" at bounding box center [418, 196] width 11 height 11
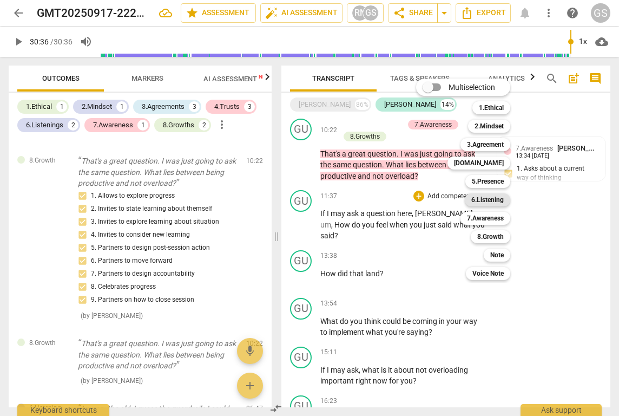
click at [476, 198] on b "6.Listening" at bounding box center [487, 199] width 32 height 13
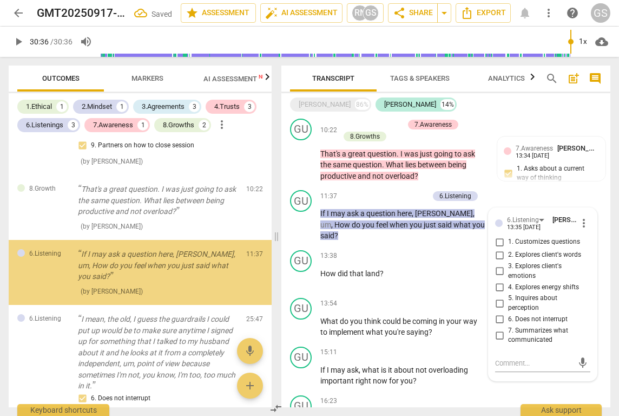
scroll to position [1107, 0]
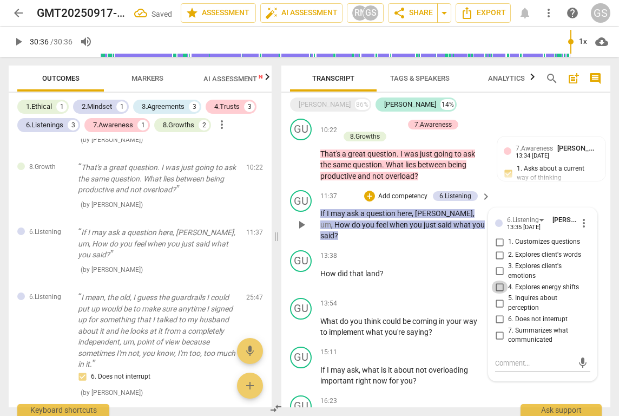
click at [499, 280] on input "4. Explores energy shifts" at bounding box center [499, 286] width 17 height 13
checkbox input "true"
click at [499, 297] on input "5. Inquires about perception" at bounding box center [499, 303] width 17 height 13
checkbox input "true"
click at [497, 265] on input "3. Explores client's emotions" at bounding box center [499, 271] width 17 height 13
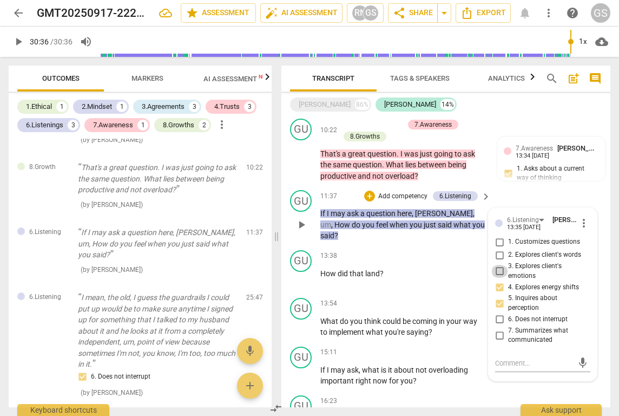
checkbox input "true"
click at [501, 248] on input "2. Explores client's words" at bounding box center [499, 254] width 17 height 13
checkbox input "true"
click at [499, 235] on input "1. Customizes questions" at bounding box center [499, 241] width 17 height 13
checkbox input "true"
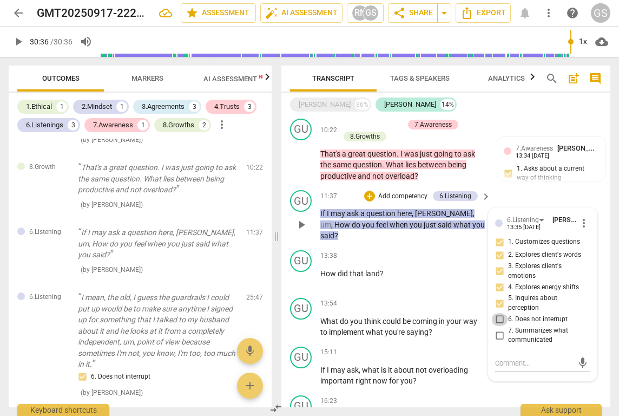
click at [495, 313] on input "6. Does not interrupt" at bounding box center [499, 319] width 17 height 13
checkbox input "true"
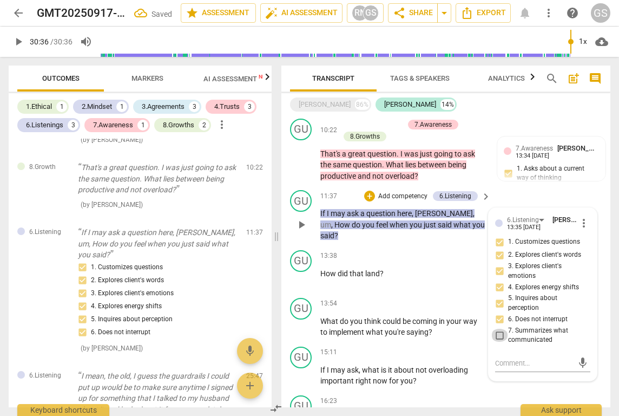
click at [498, 329] on input "7. Summarizes what communicated" at bounding box center [499, 335] width 17 height 13
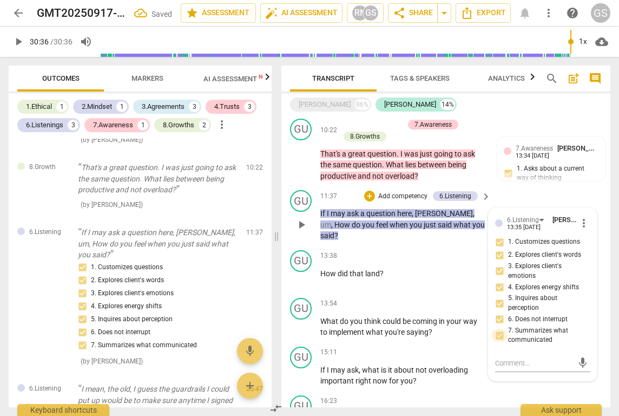
click at [500, 329] on input "7. Summarizes what communicated" at bounding box center [499, 335] width 17 height 13
checkbox input "true"
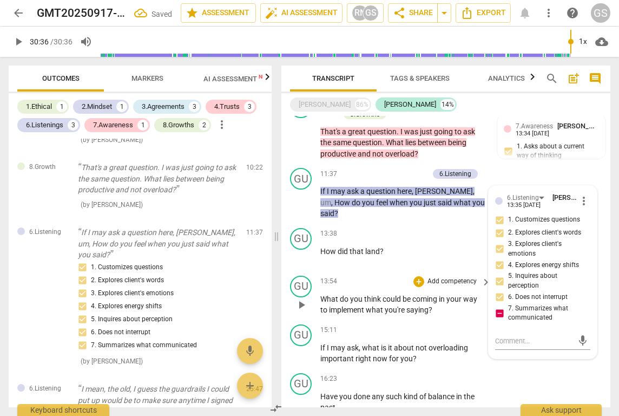
scroll to position [677, 0]
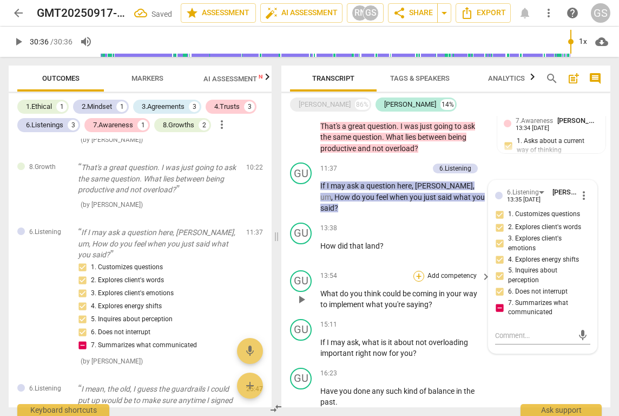
click at [415, 271] on div "+" at bounding box center [418, 276] width 11 height 11
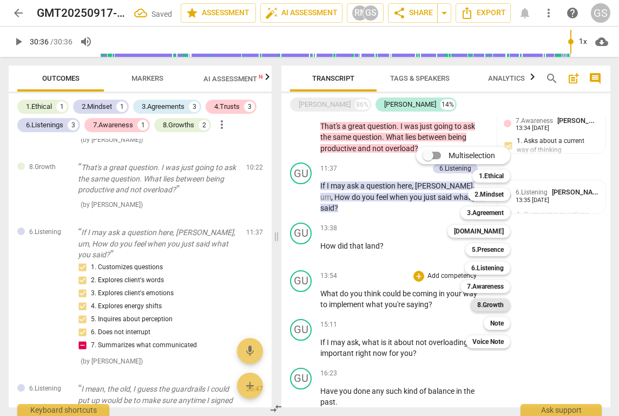
click at [485, 304] on b "8.Growth" at bounding box center [490, 304] width 27 height 13
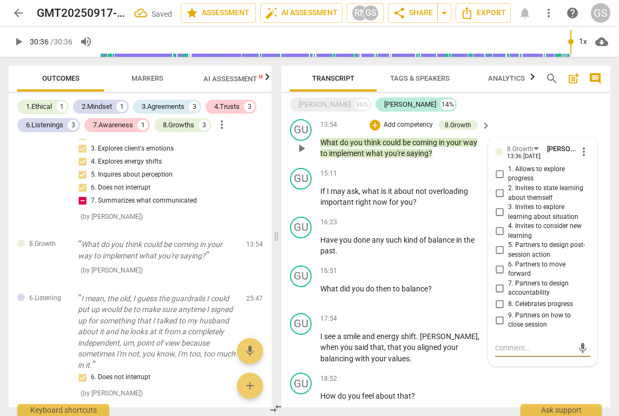
scroll to position [826, 0]
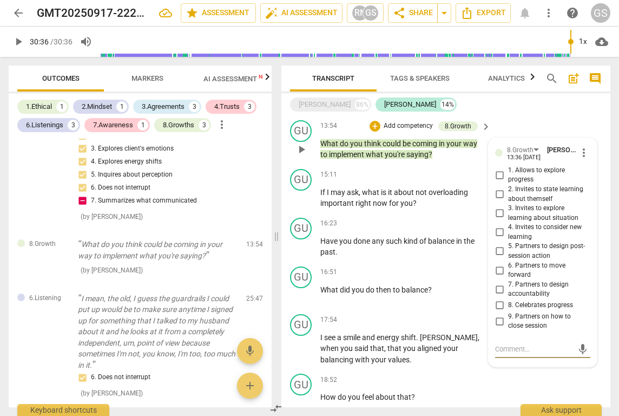
click at [501, 188] on input "2. Invites to state learning about themself" at bounding box center [499, 194] width 17 height 13
checkbox input "true"
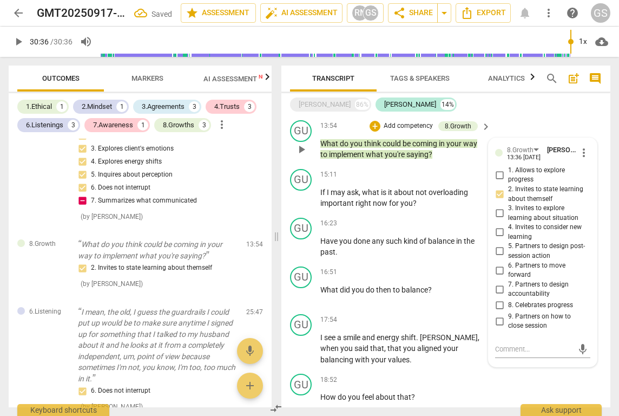
click at [496, 245] on input "5. Partners to design post-session action" at bounding box center [499, 251] width 17 height 13
checkbox input "true"
click at [501, 264] on input "6. Partners to move forward" at bounding box center [499, 270] width 17 height 13
checkbox input "true"
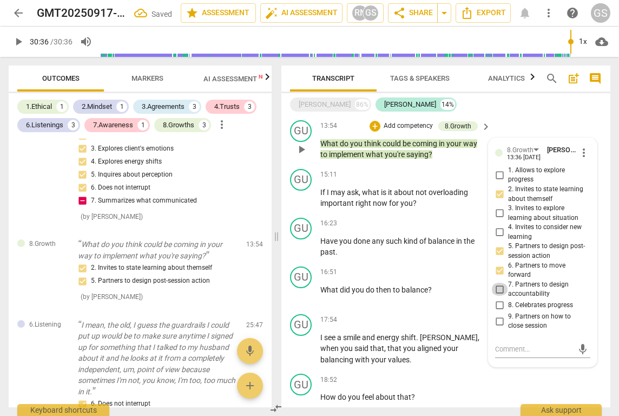
click at [498, 283] on input "7. Partners to design accountability" at bounding box center [499, 289] width 17 height 13
checkbox input "true"
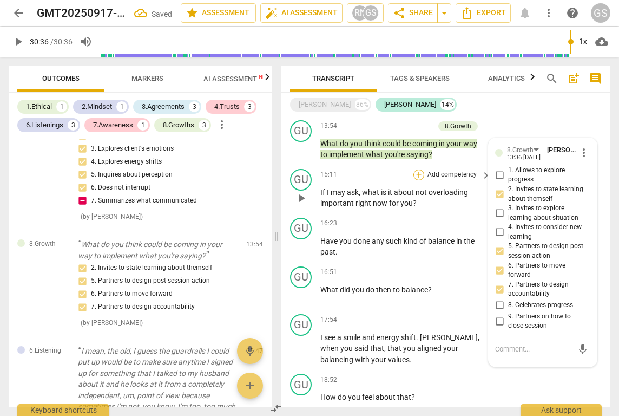
click at [417, 169] on div "+" at bounding box center [418, 174] width 11 height 11
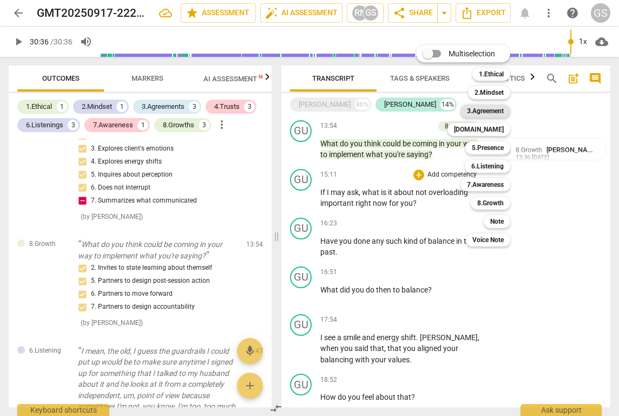
click at [487, 111] on b "3.Agreement" at bounding box center [485, 110] width 37 height 13
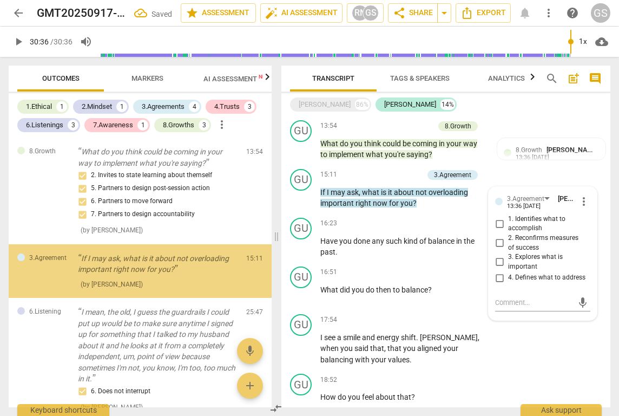
scroll to position [1357, 0]
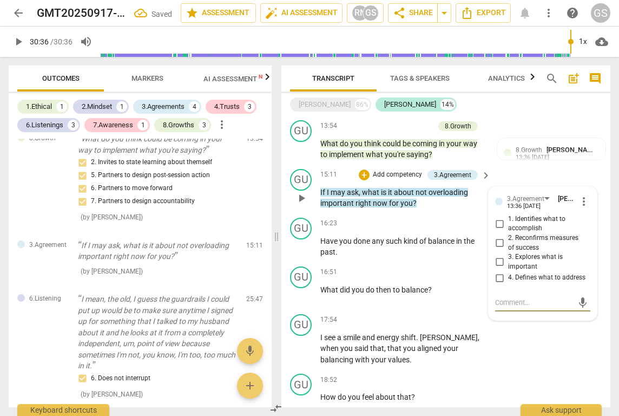
click at [500, 255] on input "3. Explores what is important" at bounding box center [499, 261] width 17 height 13
checkbox input "true"
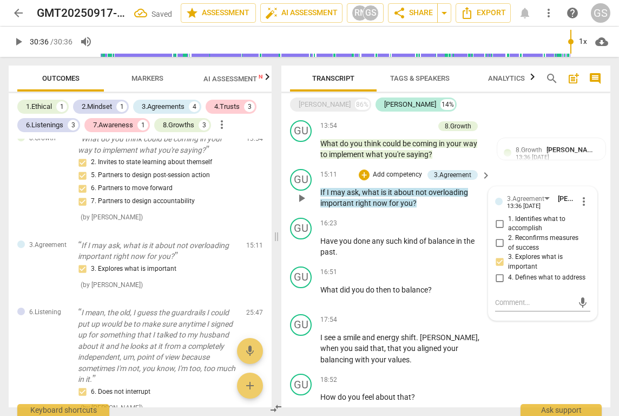
click at [500, 237] on input "2. Reconfirms measures of success" at bounding box center [499, 243] width 17 height 13
checkbox input "true"
click at [421, 218] on div "+" at bounding box center [418, 223] width 11 height 11
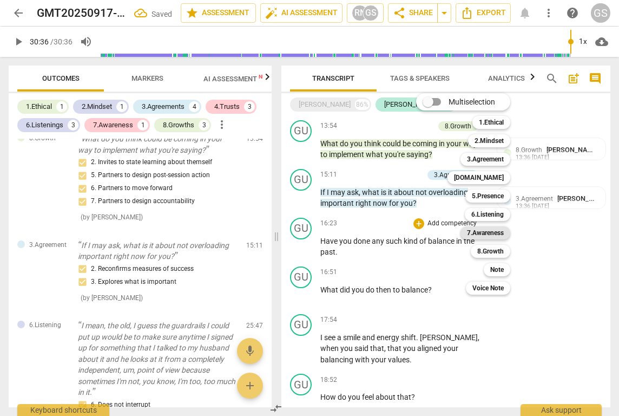
click at [493, 236] on b "7.Awareness" at bounding box center [485, 232] width 37 height 13
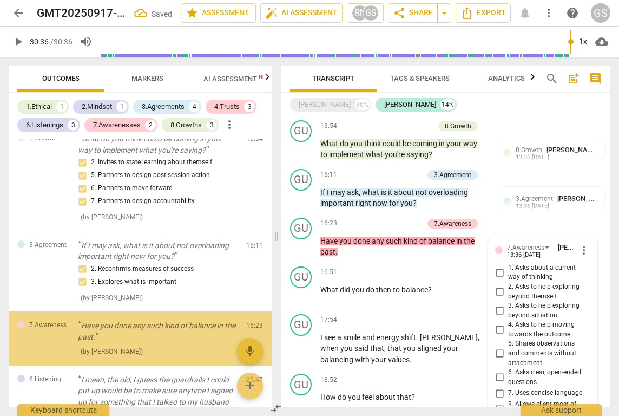
scroll to position [1437, 0]
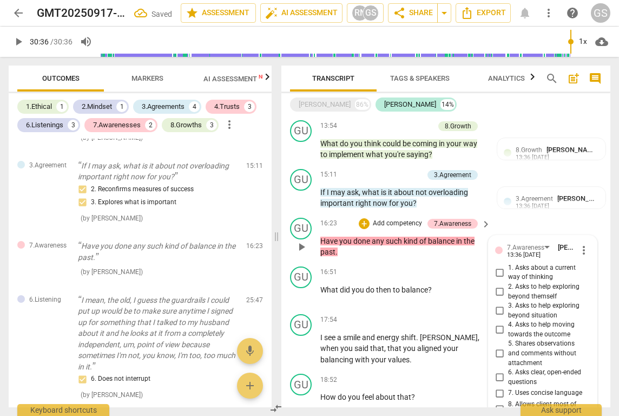
click at [497, 266] on input "1. Asks about a current way of thinking" at bounding box center [499, 272] width 17 height 13
checkbox input "true"
click at [500, 285] on input "2. Asks to help exploring beyond themself" at bounding box center [499, 291] width 17 height 13
checkbox input "true"
click at [500, 304] on input "3. Asks to help exploring beyond situation" at bounding box center [499, 310] width 17 height 13
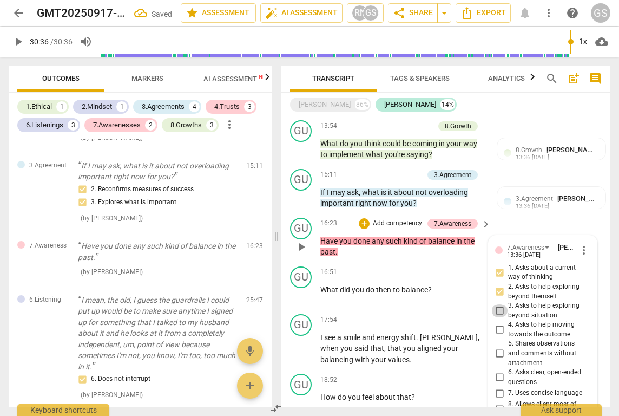
checkbox input "true"
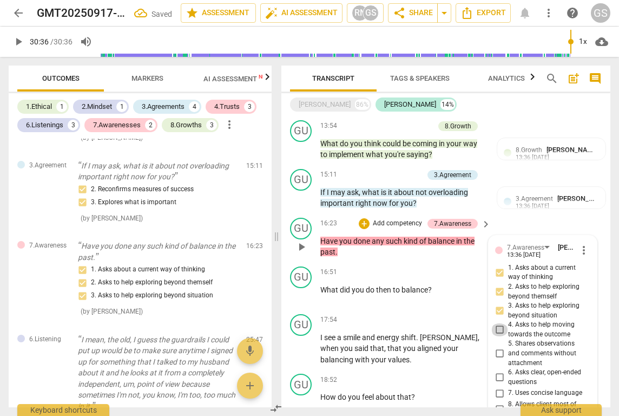
click at [500, 323] on input "4. Asks to help moving towards the outcome" at bounding box center [499, 329] width 17 height 13
checkbox input "true"
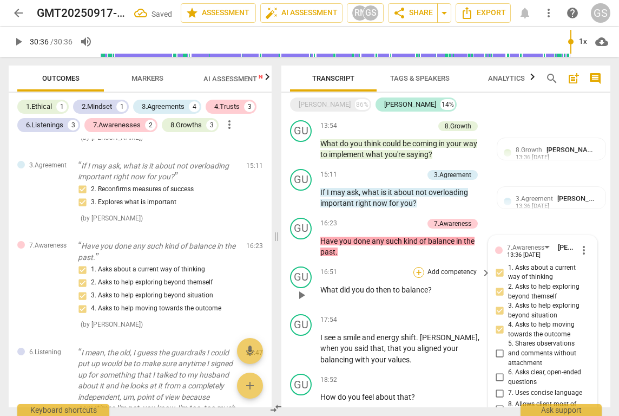
click at [417, 267] on div "+" at bounding box center [418, 272] width 11 height 11
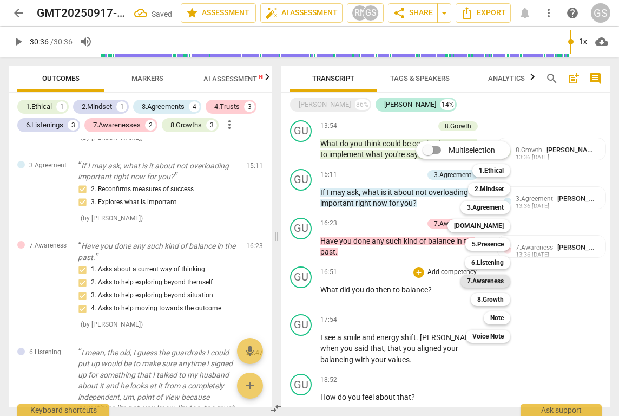
click at [486, 281] on b "7.Awareness" at bounding box center [485, 280] width 37 height 13
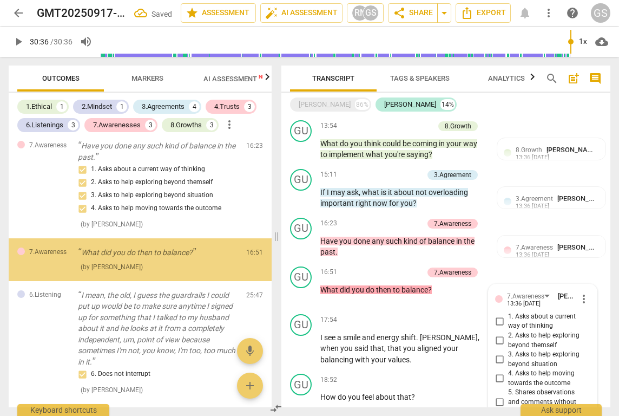
scroll to position [1015, 0]
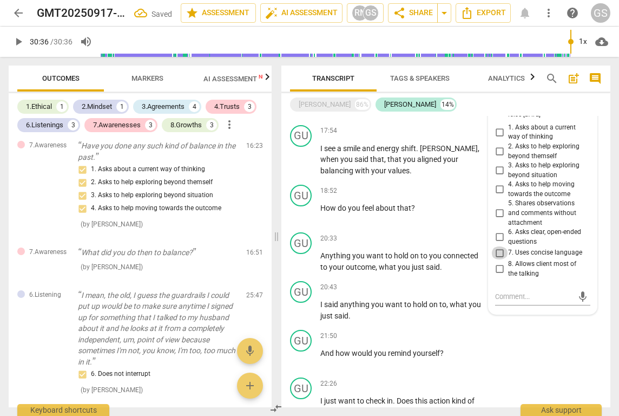
click at [501, 246] on input "7. Uses concise language" at bounding box center [499, 252] width 17 height 13
checkbox input "true"
click at [501, 231] on input "6. Asks clear, open-ended questions" at bounding box center [499, 237] width 17 height 13
checkbox input "true"
click at [498, 183] on input "4. Asks to help moving towards the outcome" at bounding box center [499, 189] width 17 height 13
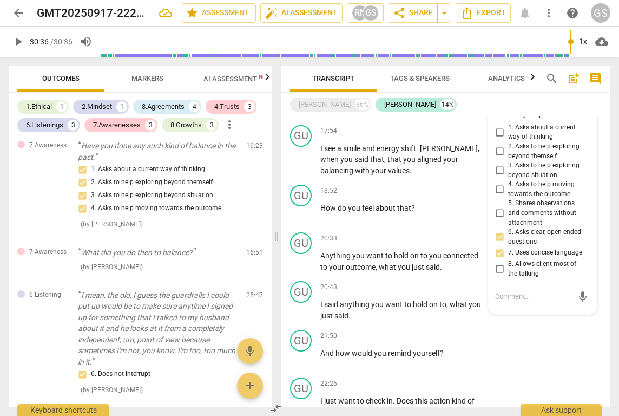
checkbox input "true"
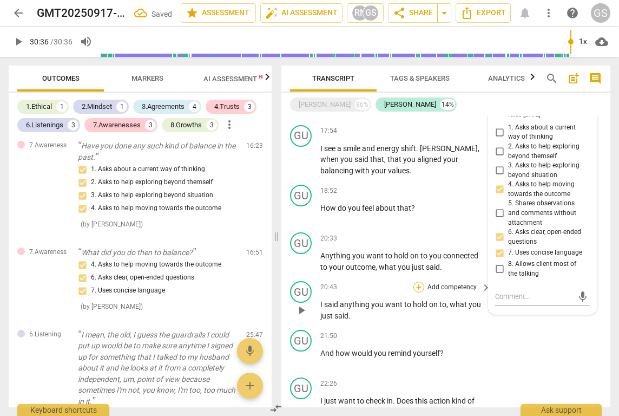
click at [416, 281] on div "+" at bounding box center [418, 286] width 11 height 11
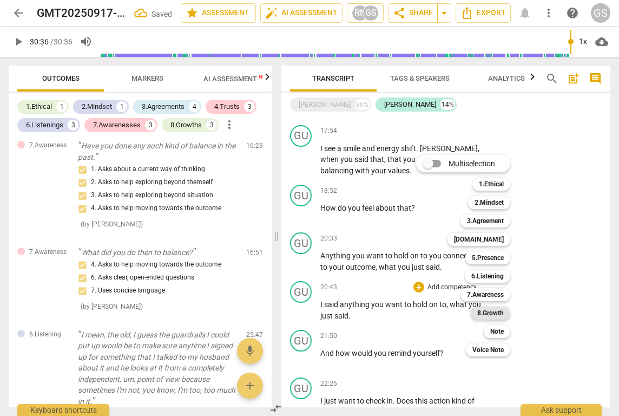
click at [485, 314] on b "8.Growth" at bounding box center [490, 312] width 27 height 13
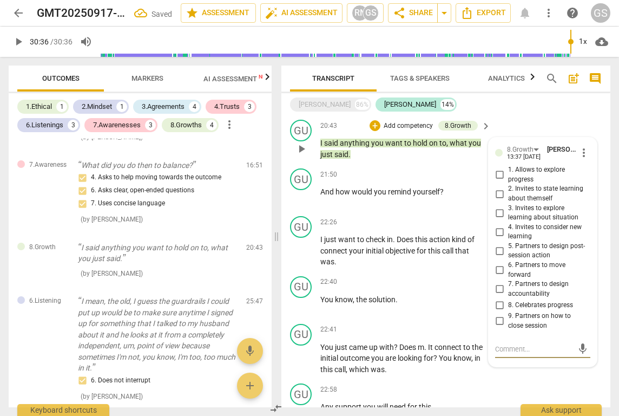
scroll to position [1176, 0]
click at [499, 207] on input "3. Invites to explore learning about situation" at bounding box center [499, 213] width 17 height 13
checkbox input "true"
click at [498, 188] on input "2. Invites to state learning about themself" at bounding box center [499, 194] width 17 height 13
checkbox input "true"
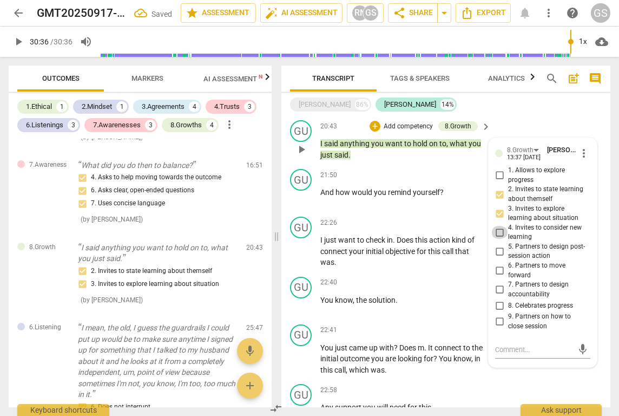
click at [498, 226] on input "4. Invites to consider new learning" at bounding box center [499, 232] width 17 height 13
checkbox input "true"
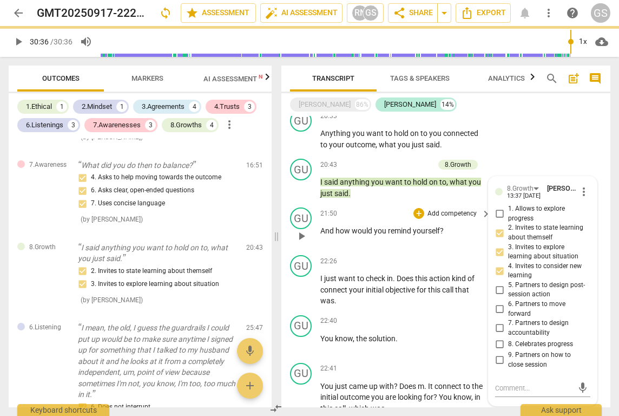
scroll to position [1138, 0]
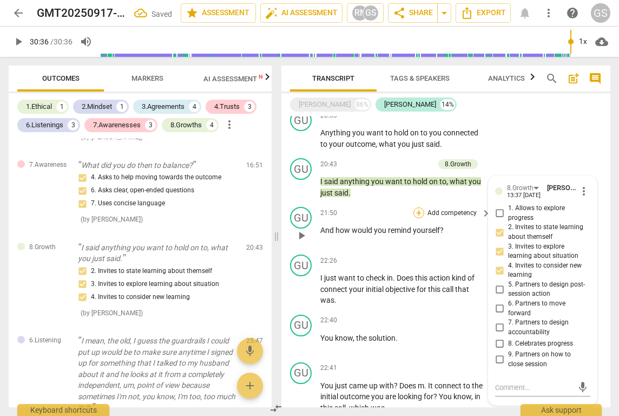
click at [419, 207] on div "+" at bounding box center [418, 212] width 11 height 11
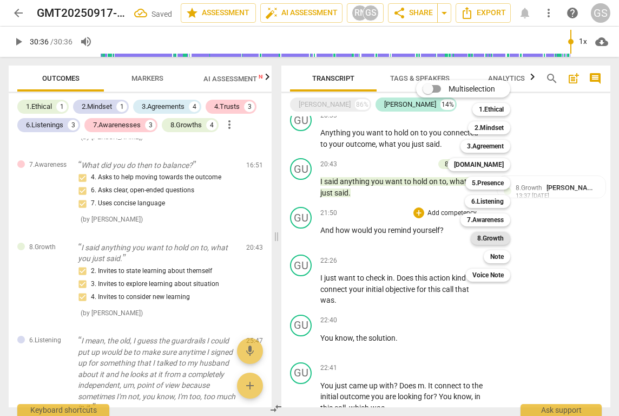
click at [502, 232] on b "8.Growth" at bounding box center [490, 238] width 27 height 13
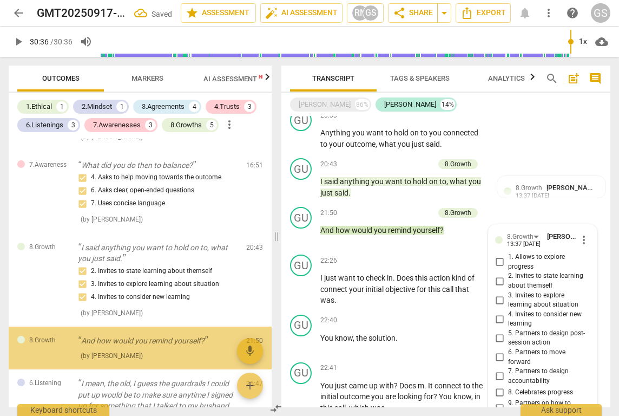
scroll to position [1711, 0]
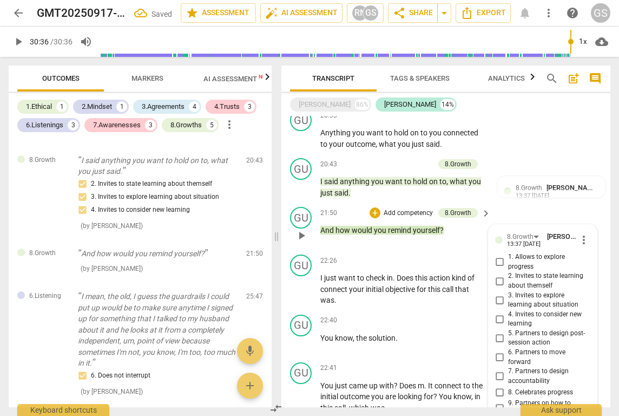
click at [501, 351] on input "6. Partners to move forward" at bounding box center [499, 357] width 17 height 13
checkbox input "true"
click at [499, 331] on input "5. Partners to design post-session action" at bounding box center [499, 337] width 17 height 13
checkbox input "true"
click at [496, 312] on input "4. Invites to consider new learning" at bounding box center [499, 318] width 17 height 13
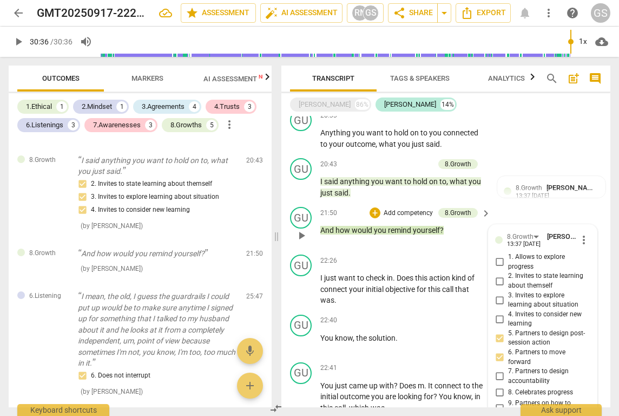
checkbox input "true"
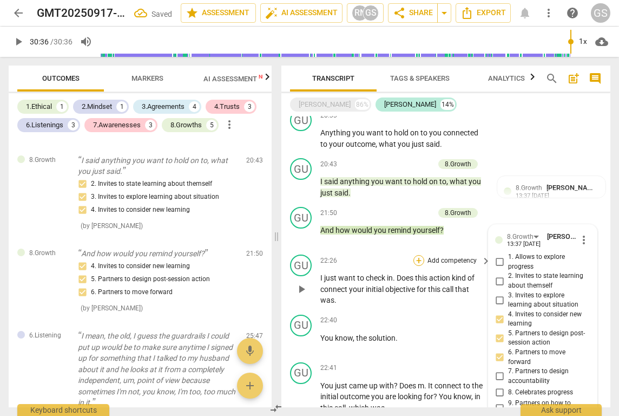
click at [418, 255] on div "+" at bounding box center [418, 260] width 11 height 11
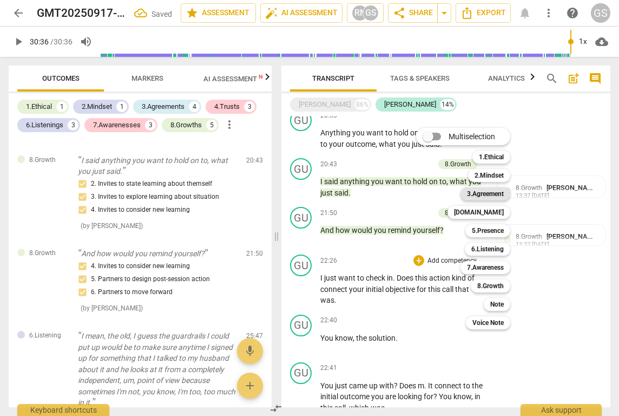
click at [475, 194] on b "3.Agreement" at bounding box center [485, 193] width 37 height 13
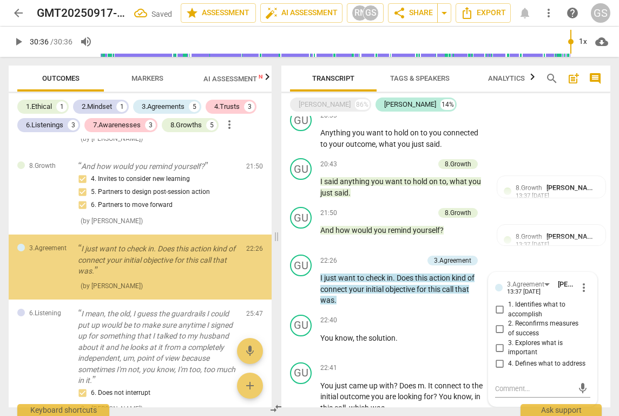
scroll to position [1804, 0]
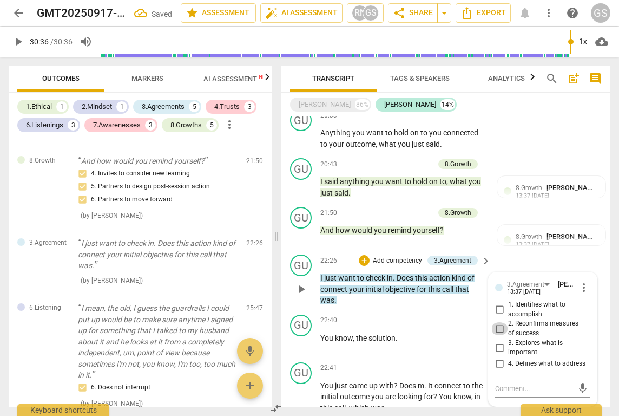
click at [498, 322] on input "2. Reconfirms measures of success" at bounding box center [499, 328] width 17 height 13
checkbox input "true"
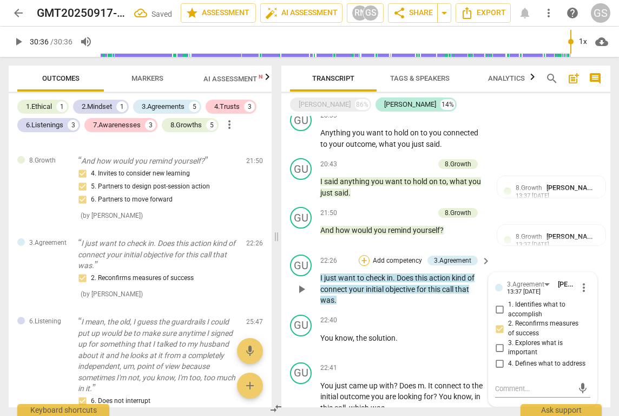
click at [362, 255] on div "+" at bounding box center [364, 260] width 11 height 11
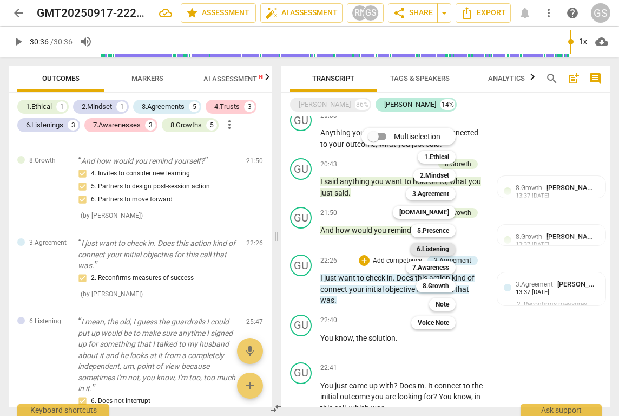
click at [430, 250] on b "6.Listening" at bounding box center [433, 248] width 32 height 13
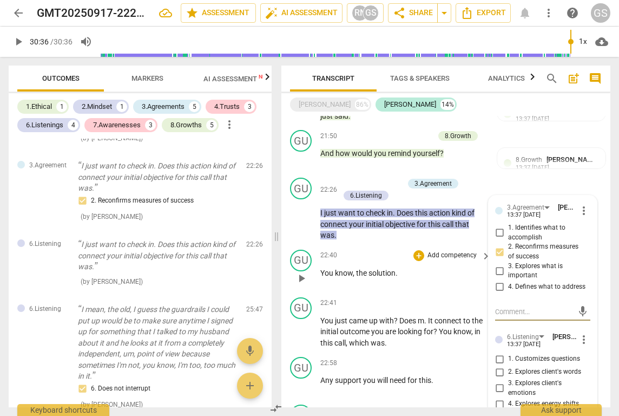
scroll to position [1213, 0]
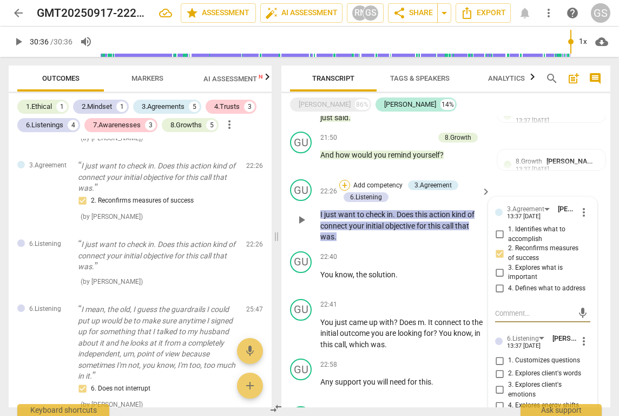
click at [344, 180] on div "+" at bounding box center [344, 185] width 11 height 11
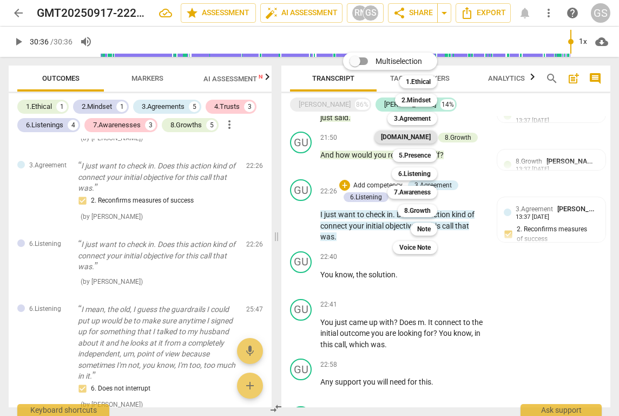
click at [423, 133] on b "[DOMAIN_NAME]" at bounding box center [406, 136] width 50 height 13
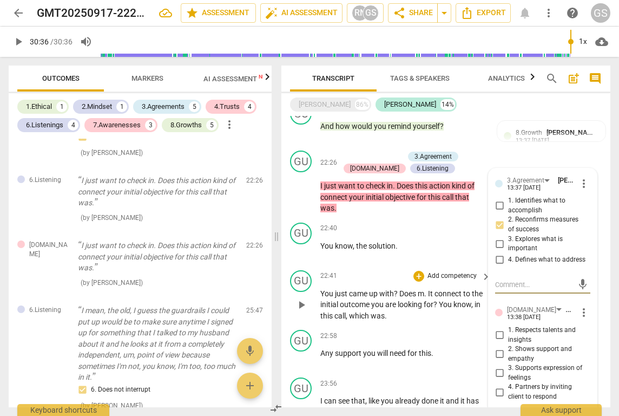
scroll to position [1242, 0]
click at [420, 271] on div "+" at bounding box center [418, 276] width 11 height 11
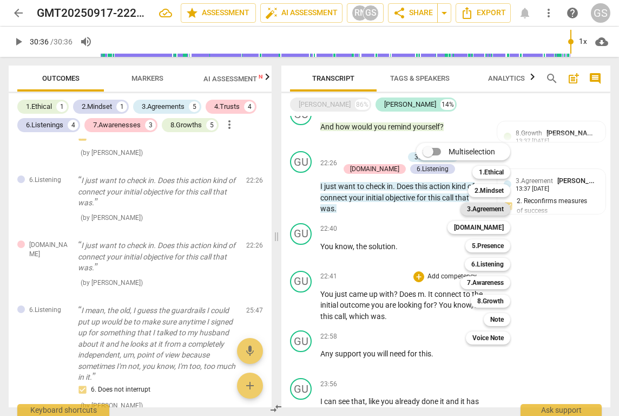
click at [482, 211] on b "3.Agreement" at bounding box center [485, 208] width 37 height 13
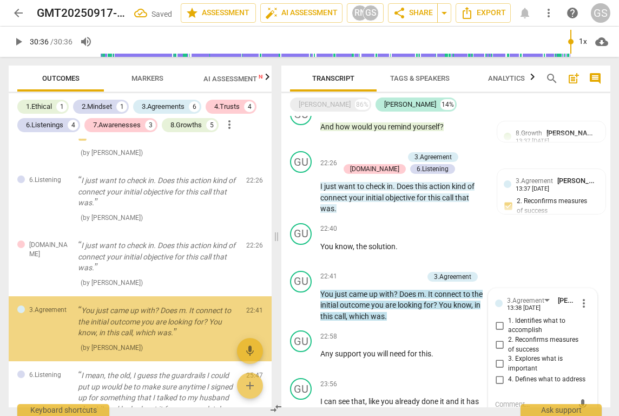
scroll to position [2009, 0]
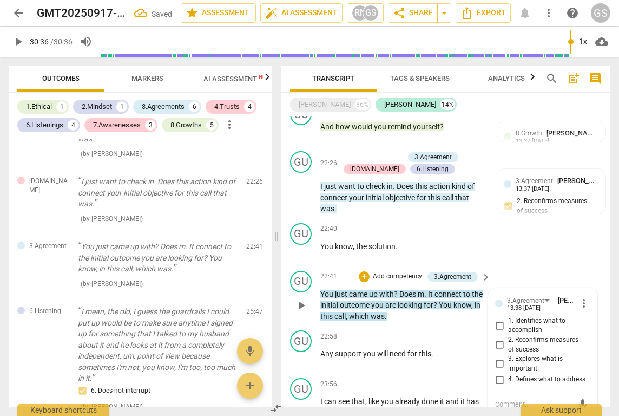
click at [498, 338] on input "2. Reconfirms measures of success" at bounding box center [499, 344] width 17 height 13
checkbox input "true"
click at [495, 319] on input "1. Identifies what to accomplish" at bounding box center [499, 325] width 17 height 13
checkbox input "true"
click at [498, 357] on input "3. Explores what is important" at bounding box center [499, 363] width 17 height 13
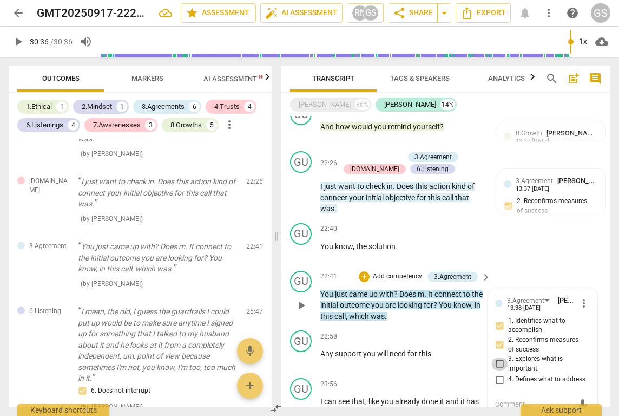
checkbox input "true"
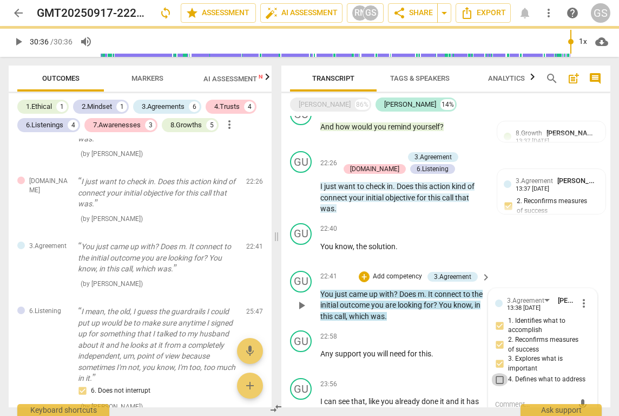
click at [500, 373] on input "4. Defines what to address" at bounding box center [499, 379] width 17 height 13
checkbox input "true"
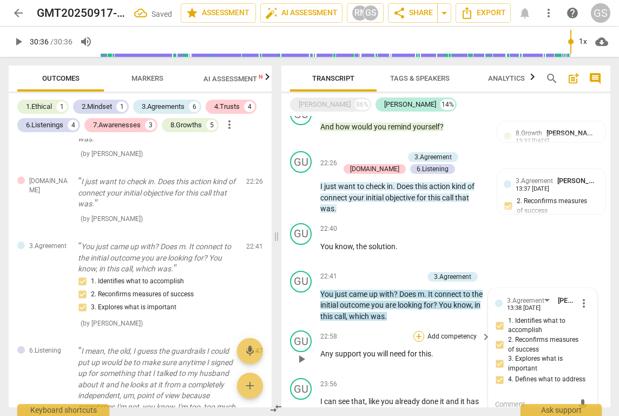
click at [418, 331] on div "+" at bounding box center [418, 336] width 11 height 11
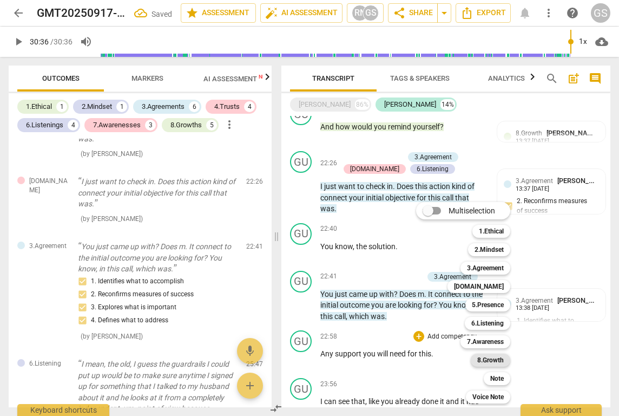
click at [489, 361] on b "8.Growth" at bounding box center [490, 359] width 27 height 13
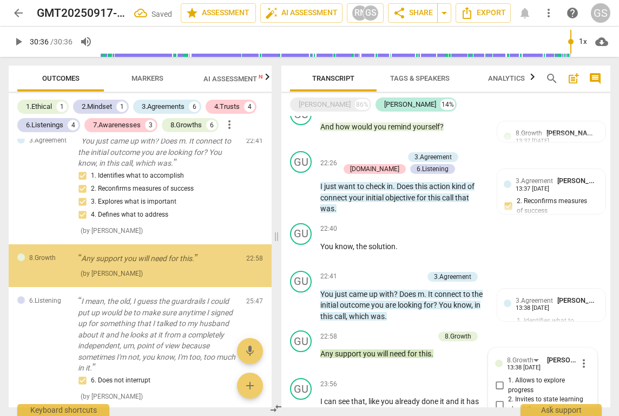
scroll to position [1500, 0]
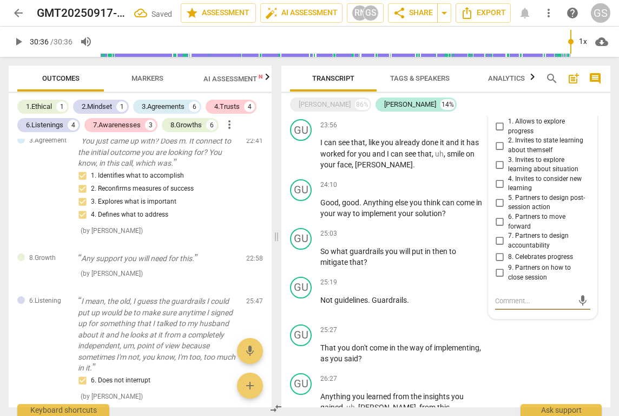
click at [497, 196] on input "5. Partners to design post-session action" at bounding box center [499, 202] width 17 height 13
checkbox input "true"
click at [499, 215] on input "6. Partners to move forward" at bounding box center [499, 221] width 17 height 13
checkbox input "true"
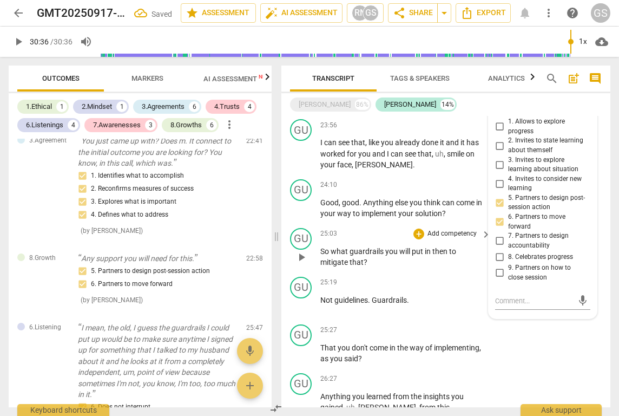
click at [411, 228] on div "+ Add competency keyboard_arrow_right" at bounding box center [451, 234] width 81 height 12
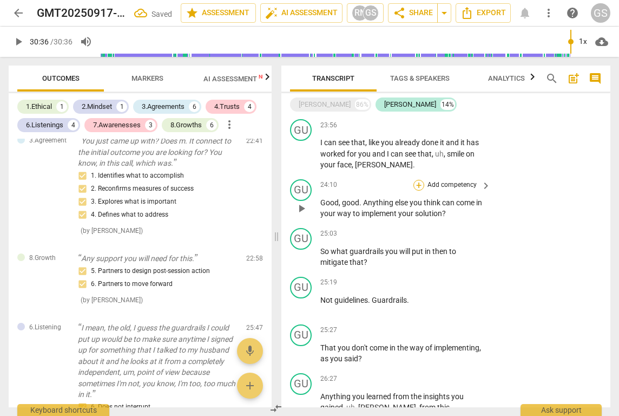
click at [418, 180] on div "+" at bounding box center [418, 185] width 11 height 11
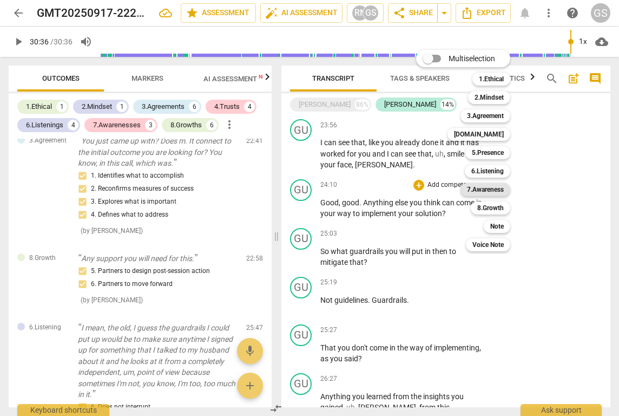
click at [485, 191] on b "7.Awareness" at bounding box center [485, 189] width 37 height 13
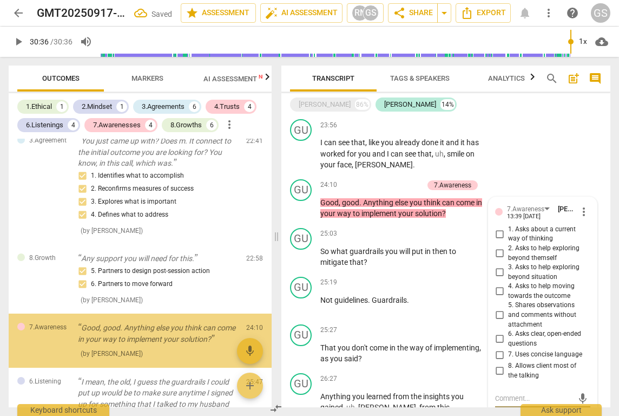
scroll to position [2194, 0]
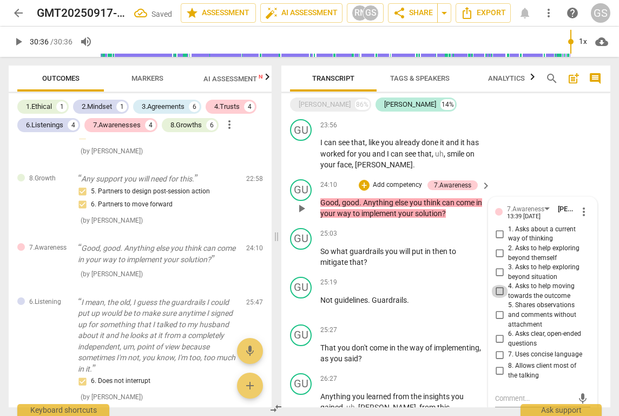
click at [493, 285] on input "4. Asks to help moving towards the outcome" at bounding box center [499, 291] width 17 height 13
checkbox input "true"
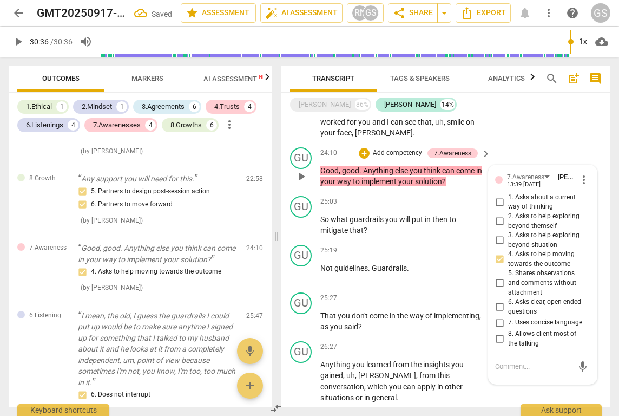
scroll to position [1530, 0]
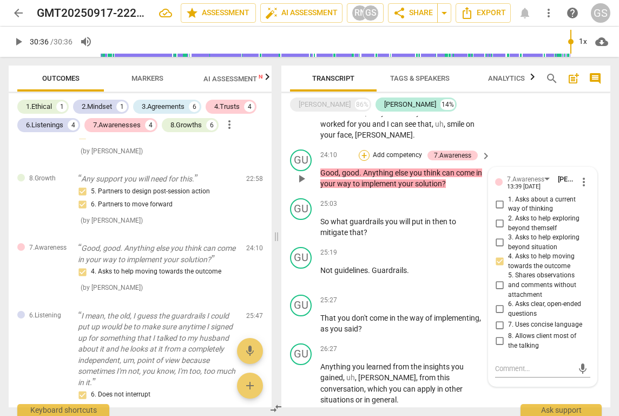
click at [366, 150] on div "+" at bounding box center [364, 155] width 11 height 11
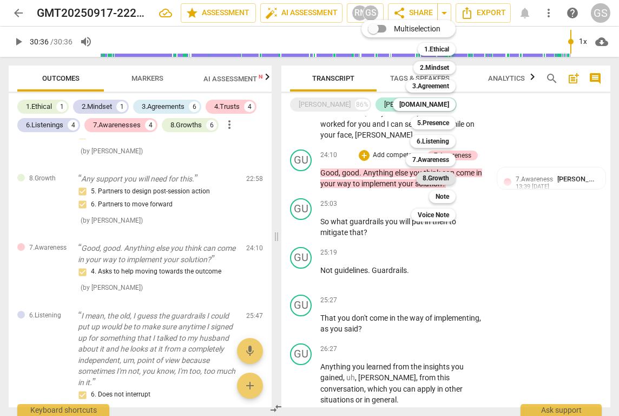
click at [434, 178] on b "8.Growth" at bounding box center [436, 178] width 27 height 13
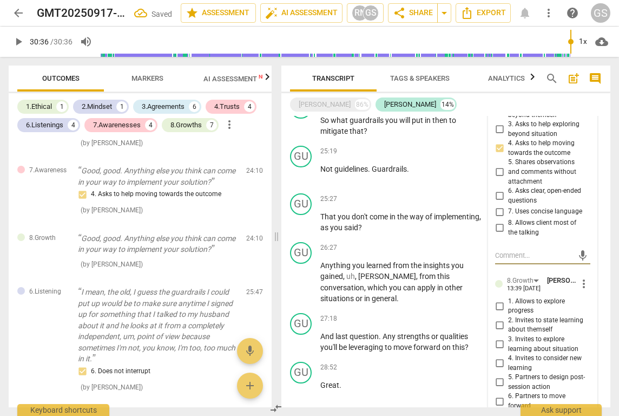
scroll to position [1663, 0]
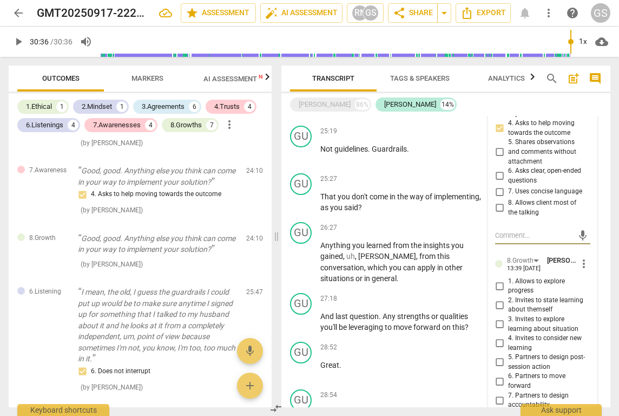
click at [500, 318] on input "3. Invites to explore learning about situation" at bounding box center [499, 324] width 17 height 13
checkbox input "true"
click at [500, 337] on input "4. Invites to consider new learning" at bounding box center [499, 343] width 17 height 13
checkbox input "true"
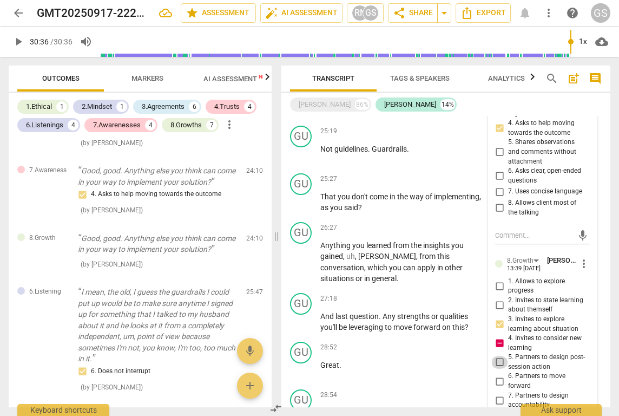
click at [498, 356] on input "5. Partners to design post-session action" at bounding box center [499, 362] width 17 height 13
checkbox input "true"
click at [498, 337] on input "4. Invites to consider new learning" at bounding box center [499, 343] width 17 height 13
checkbox input "false"
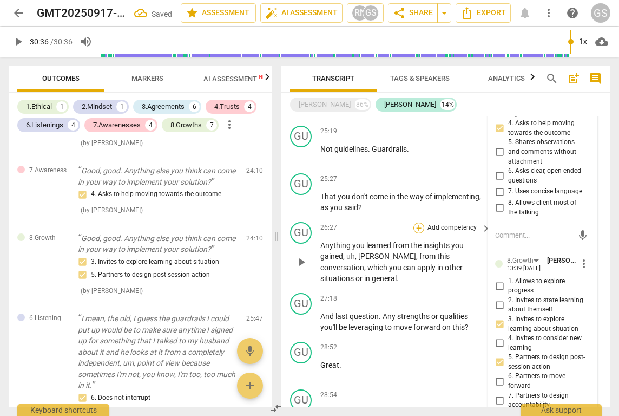
click at [417, 222] on div "+" at bounding box center [418, 227] width 11 height 11
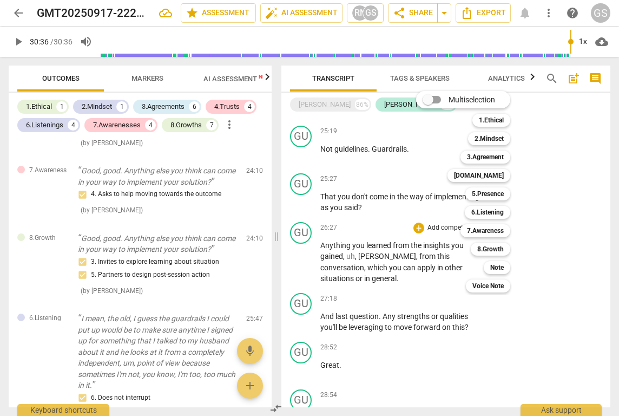
click at [396, 136] on div at bounding box center [309, 208] width 619 height 416
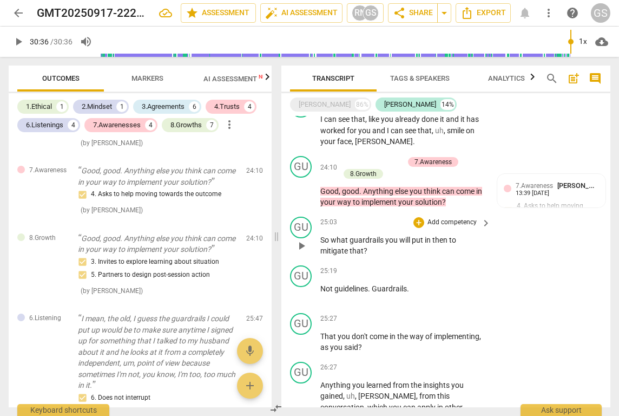
scroll to position [1523, 0]
click at [419, 218] on div "+" at bounding box center [418, 223] width 11 height 11
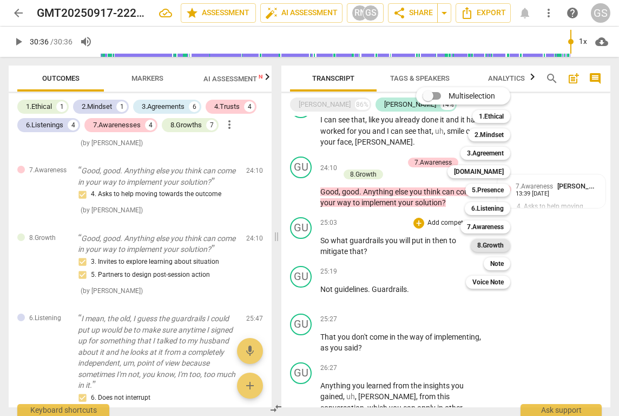
click at [500, 249] on b "8.Growth" at bounding box center [490, 245] width 27 height 13
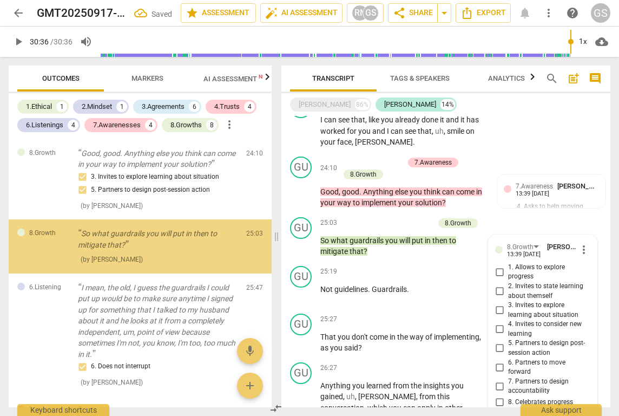
scroll to position [1525, 0]
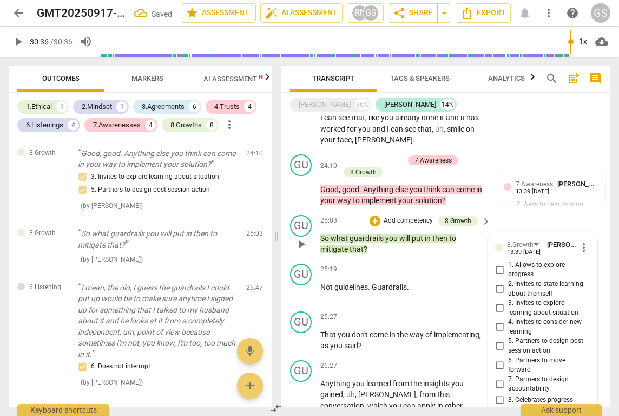
click at [498, 358] on input "6. Partners to move forward" at bounding box center [499, 364] width 17 height 13
checkbox input "true"
click at [497, 339] on input "5. Partners to design post-session action" at bounding box center [499, 345] width 17 height 13
checkbox input "true"
click at [501, 377] on input "7. Partners to design accountability" at bounding box center [499, 383] width 17 height 13
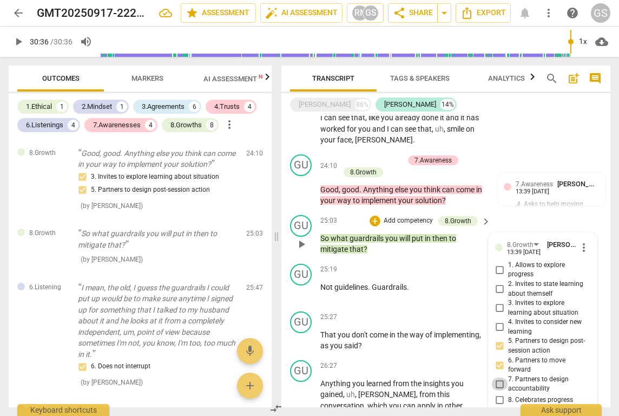
checkbox input "true"
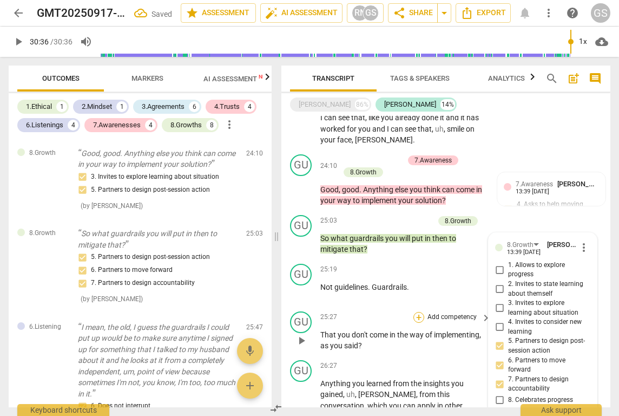
click at [417, 312] on div "+" at bounding box center [418, 317] width 11 height 11
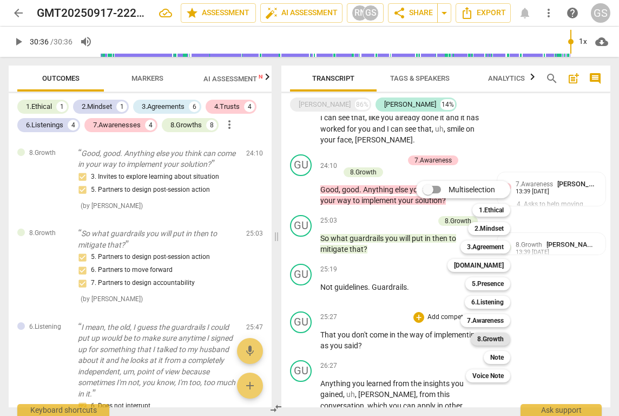
click at [486, 337] on b "8.Growth" at bounding box center [490, 338] width 27 height 13
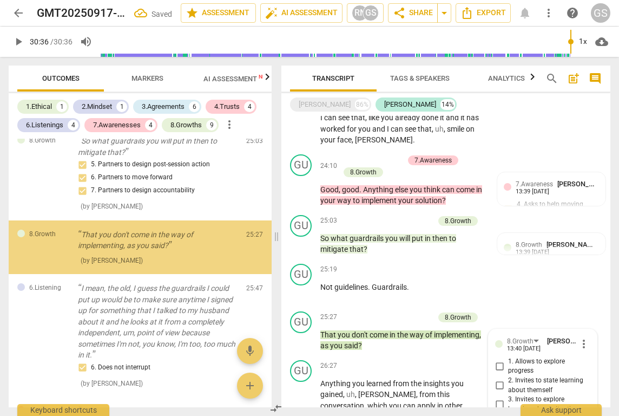
scroll to position [1763, 0]
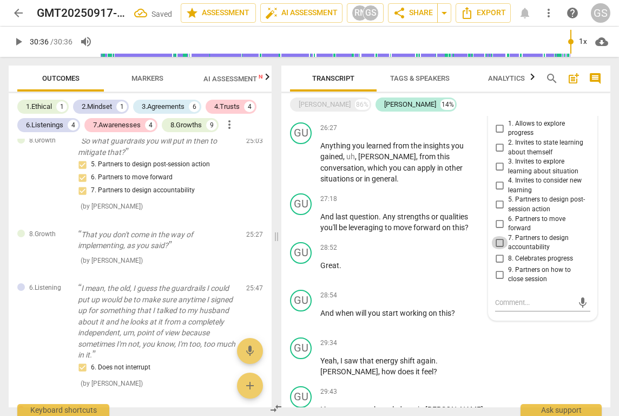
click at [497, 236] on input "7. Partners to design accountability" at bounding box center [499, 242] width 17 height 13
checkbox input "true"
click at [496, 217] on input "6. Partners to move forward" at bounding box center [499, 223] width 17 height 13
checkbox input "true"
click at [496, 198] on input "5. Partners to design post-session action" at bounding box center [499, 204] width 17 height 13
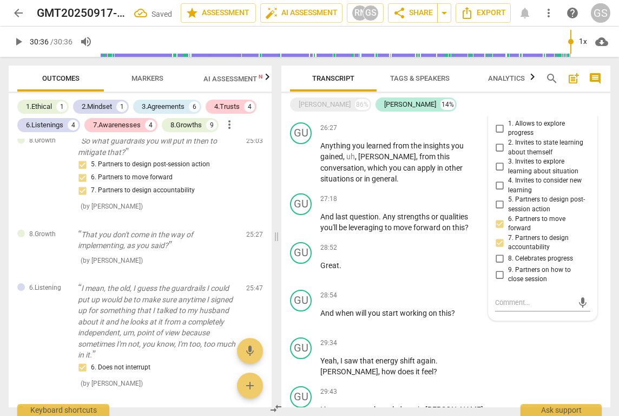
checkbox input "true"
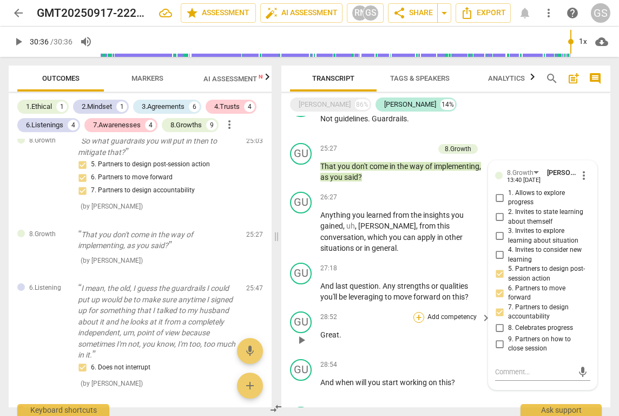
scroll to position [1693, 0]
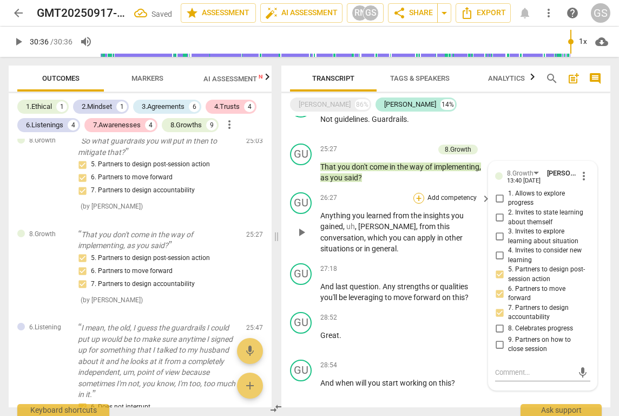
click at [419, 193] on div "+" at bounding box center [418, 198] width 11 height 11
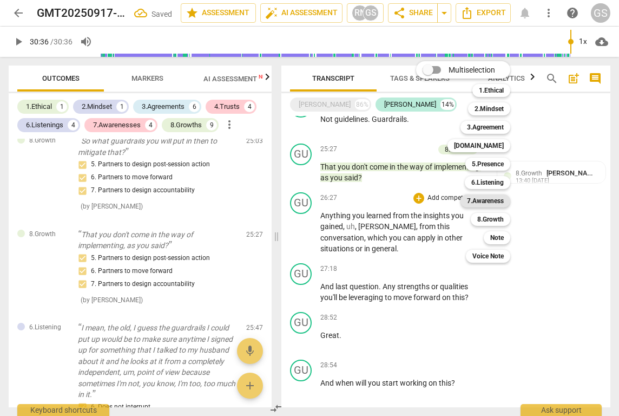
click at [489, 200] on b "7.Awareness" at bounding box center [485, 200] width 37 height 13
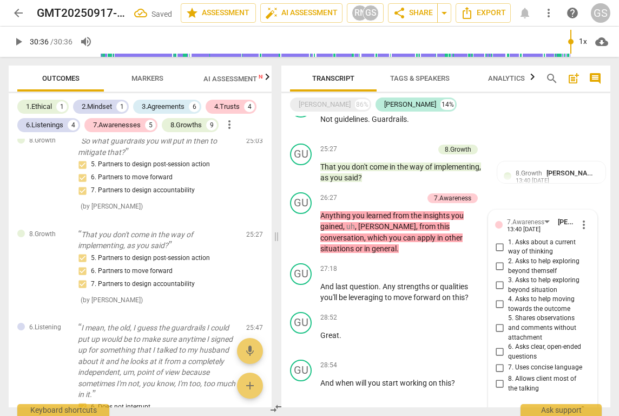
scroll to position [2673, 0]
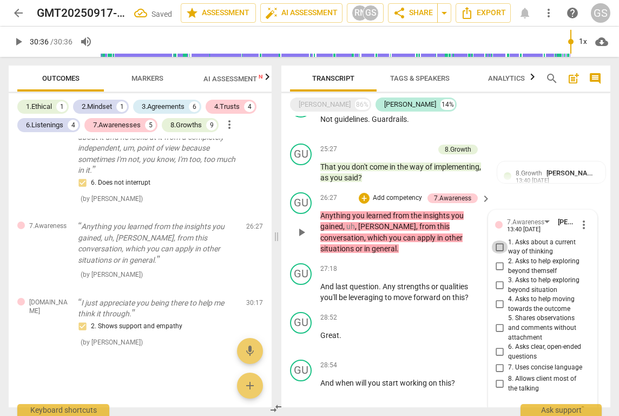
click at [501, 240] on input "1. Asks about a current way of thinking" at bounding box center [499, 246] width 17 height 13
checkbox input "true"
click at [499, 260] on input "2. Asks to help exploring beyond themself" at bounding box center [499, 266] width 17 height 13
checkbox input "true"
click at [499, 279] on input "3. Asks to help exploring beyond situation" at bounding box center [499, 285] width 17 height 13
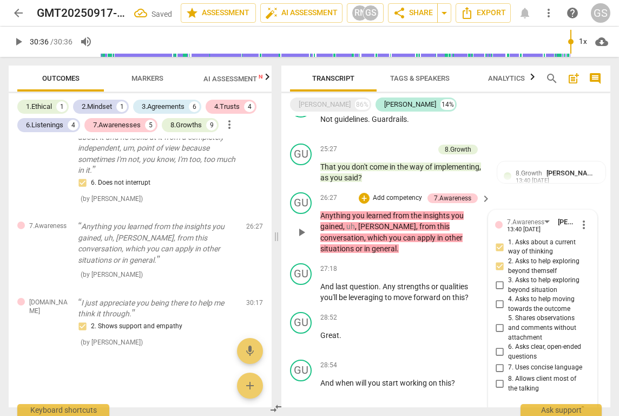
checkbox input "true"
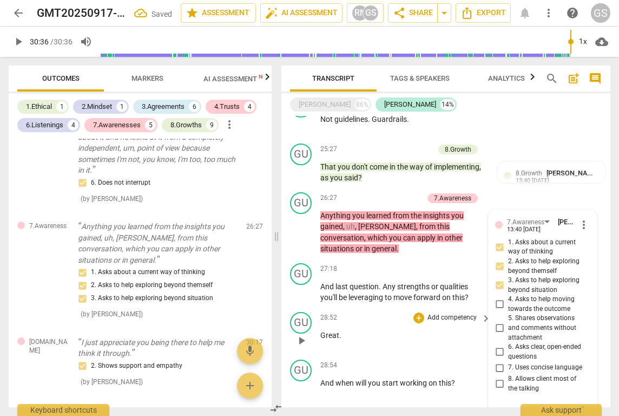
click at [375, 312] on div "28:52 + Add competency keyboard_arrow_right Great ." at bounding box center [406, 331] width 172 height 39
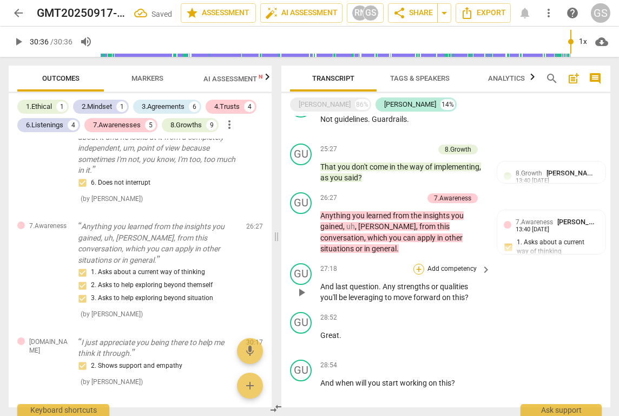
click at [418, 264] on div "+" at bounding box center [418, 269] width 11 height 11
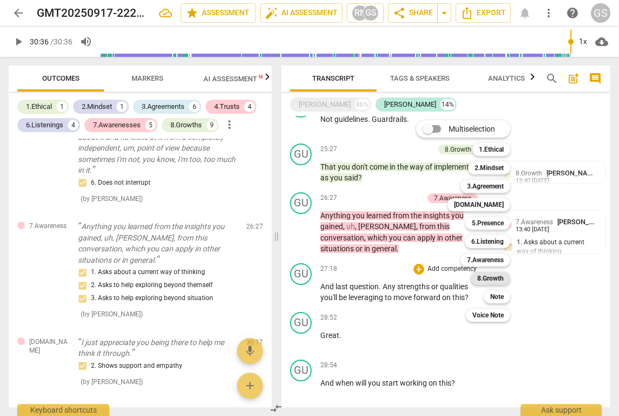
click at [485, 280] on b "8.Growth" at bounding box center [490, 278] width 27 height 13
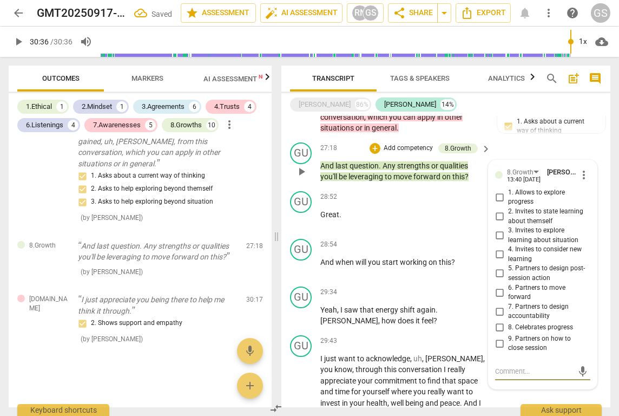
scroll to position [1813, 0]
type input "1836"
click at [501, 211] on input "2. Invites to state learning about themself" at bounding box center [499, 217] width 17 height 13
checkbox input "true"
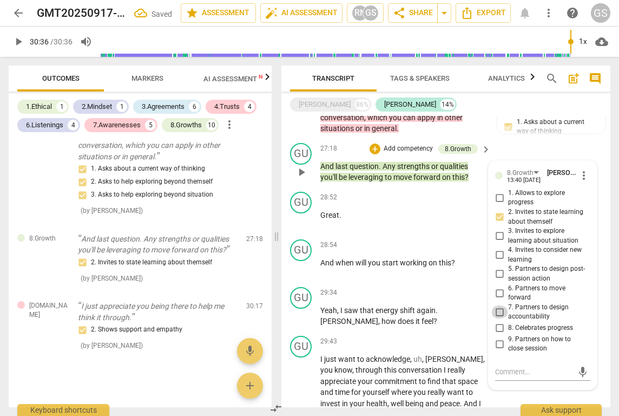
click at [501, 305] on input "7. Partners to design accountability" at bounding box center [499, 311] width 17 height 13
checkbox input "true"
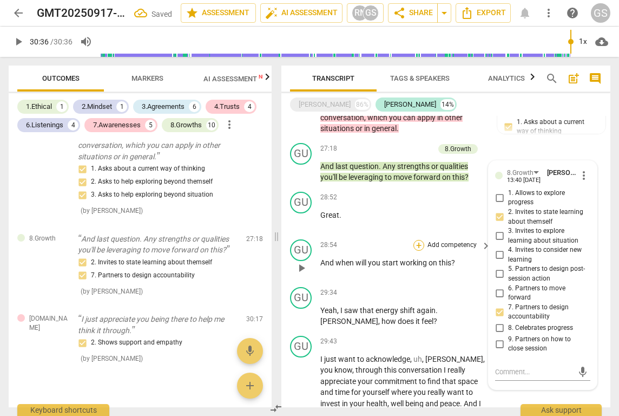
click at [419, 240] on div "+" at bounding box center [418, 245] width 11 height 11
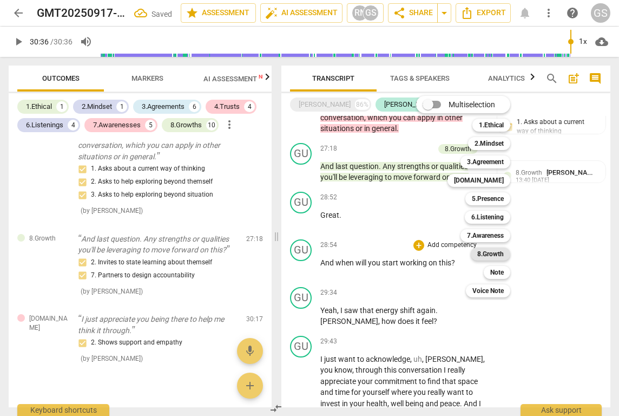
click at [498, 252] on b "8.Growth" at bounding box center [490, 253] width 27 height 13
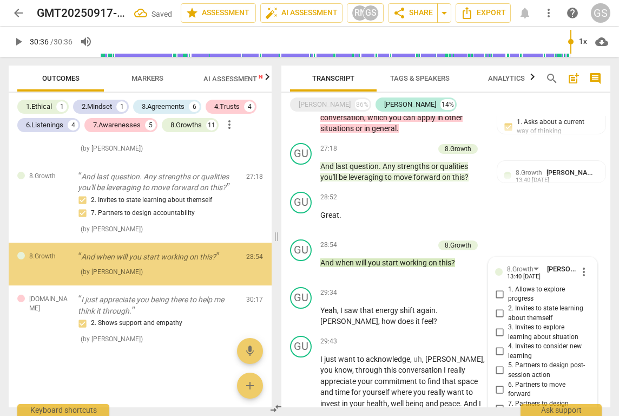
scroll to position [1927, 0]
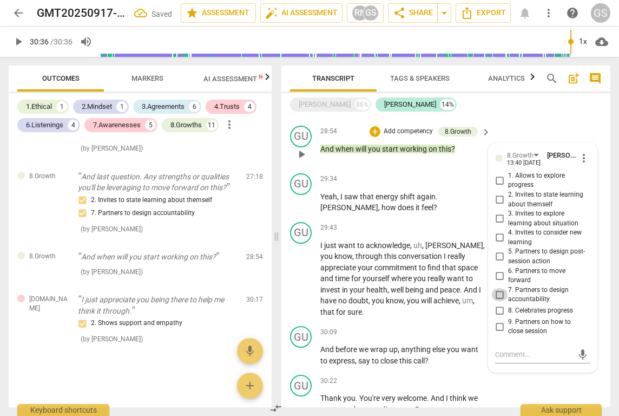
click at [503, 288] on input "7. Partners to design accountability" at bounding box center [499, 294] width 17 height 13
checkbox input "true"
click at [497, 269] on input "6. Partners to move forward" at bounding box center [499, 275] width 17 height 13
checkbox input "true"
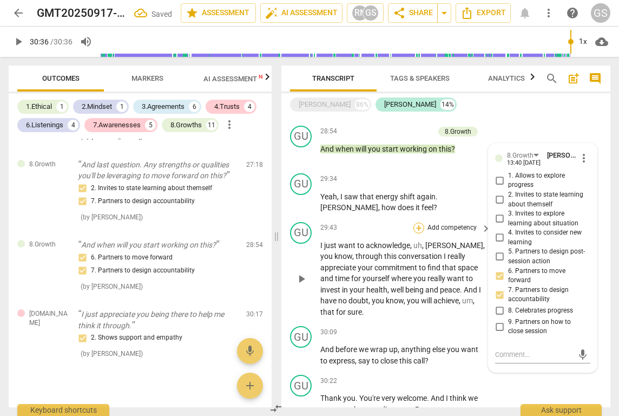
click at [418, 222] on div "+" at bounding box center [418, 227] width 11 height 11
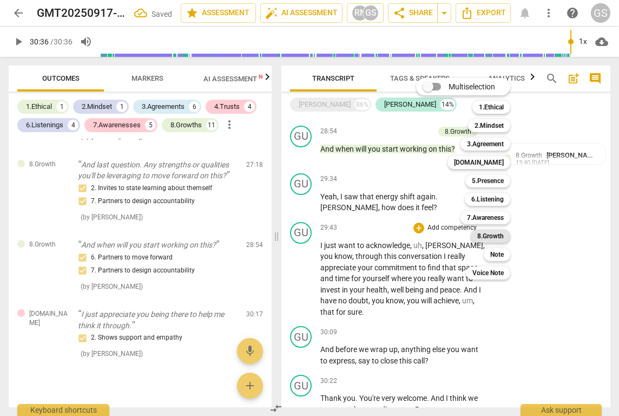
click at [488, 233] on b "8.Growth" at bounding box center [490, 235] width 27 height 13
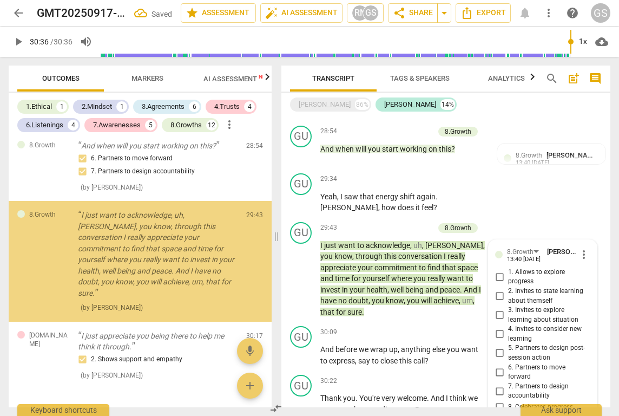
scroll to position [2952, 0]
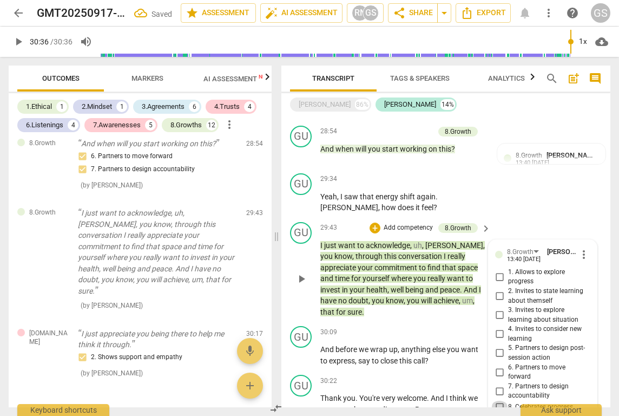
click at [500, 401] on input "8. Celebrates progress" at bounding box center [499, 407] width 17 height 13
checkbox input "true"
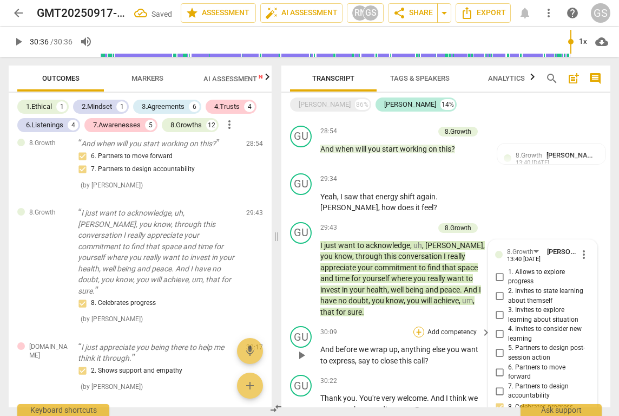
click at [419, 326] on div "+" at bounding box center [418, 331] width 11 height 11
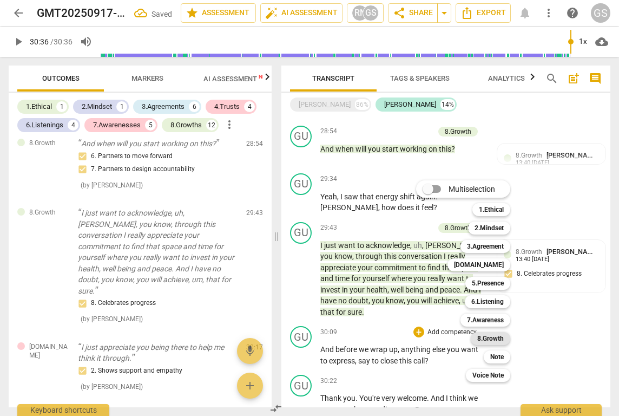
click at [493, 338] on b "8.Growth" at bounding box center [490, 338] width 27 height 13
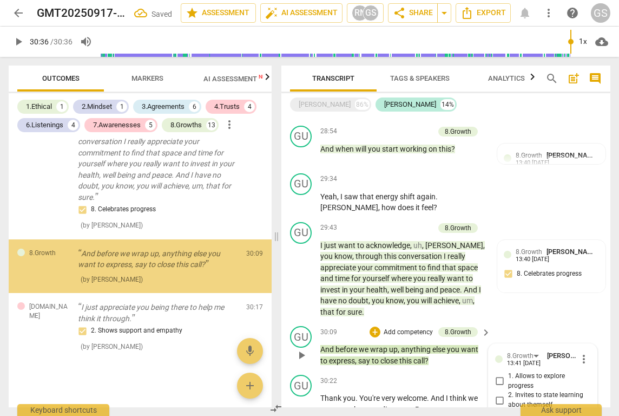
scroll to position [2036, 0]
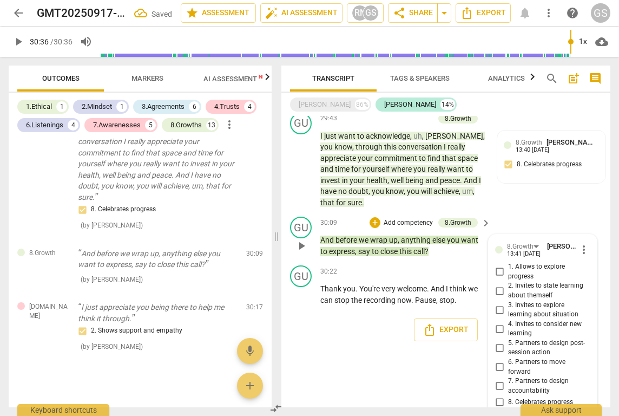
click at [500, 411] on input "9. Partners on how to close session" at bounding box center [499, 417] width 17 height 13
checkbox input "true"
click at [430, 338] on div "format_bold format_list_bulleted [PERSON_NAME] delete Summary: PA play_arrow pa…" at bounding box center [445, 261] width 329 height 291
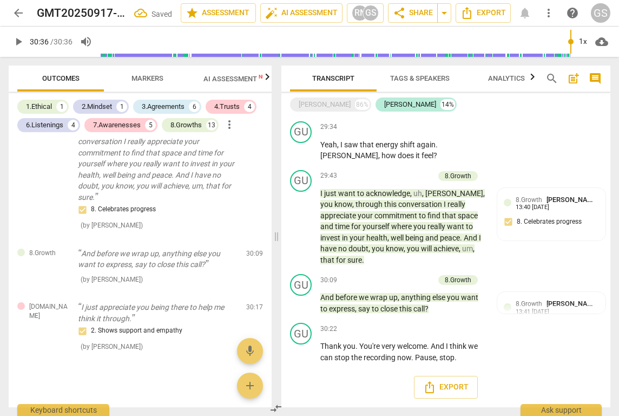
scroll to position [1927, 0]
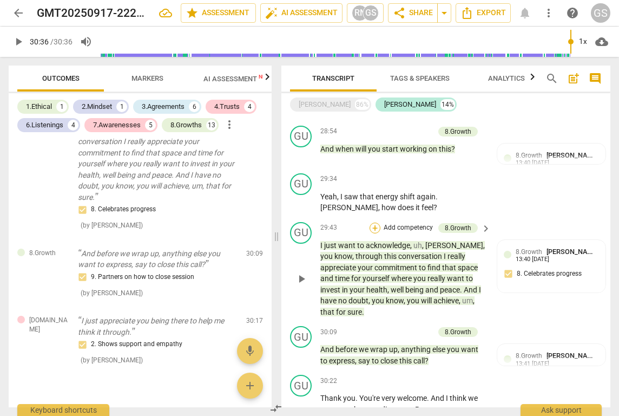
click at [375, 222] on div "+" at bounding box center [375, 227] width 11 height 11
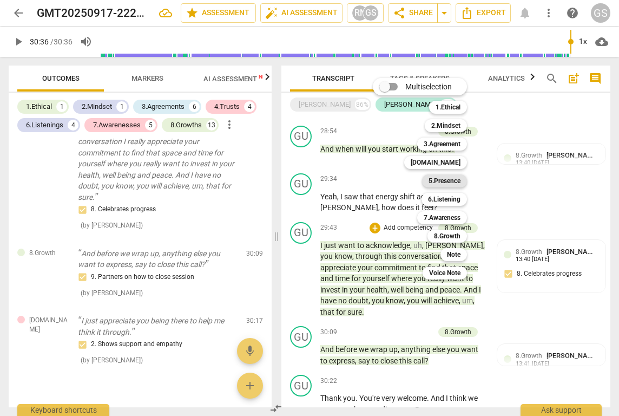
click at [441, 185] on b "5.Presence" at bounding box center [445, 180] width 32 height 13
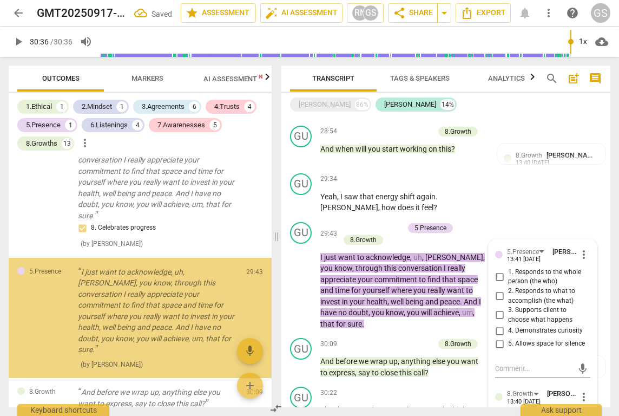
scroll to position [3082, 0]
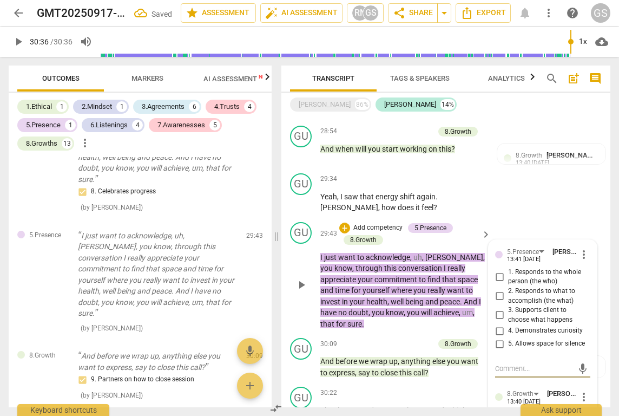
click at [497, 270] on input "1. Responds to the whole person (the who)" at bounding box center [499, 276] width 17 height 13
checkbox input "true"
click at [497, 290] on input "2. Responds to what to accomplish (the what)" at bounding box center [499, 296] width 17 height 13
checkbox input "true"
click at [496, 308] on input "3. Supports client to choose what happens" at bounding box center [499, 314] width 17 height 13
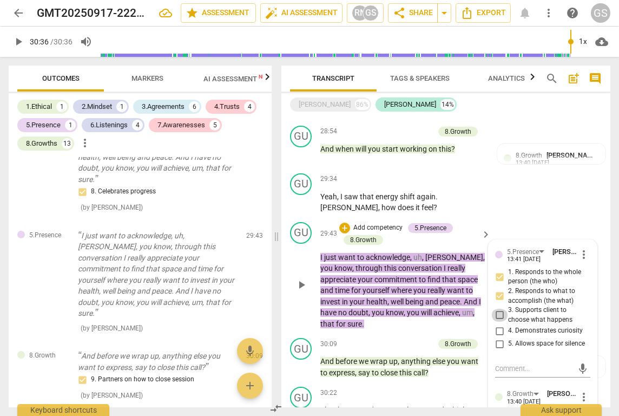
checkbox input "true"
click at [497, 324] on input "4. Demonstrates curiosity" at bounding box center [499, 330] width 17 height 13
checkbox input "true"
click at [497, 337] on input "5. Allows space for silence" at bounding box center [499, 343] width 17 height 13
checkbox input "true"
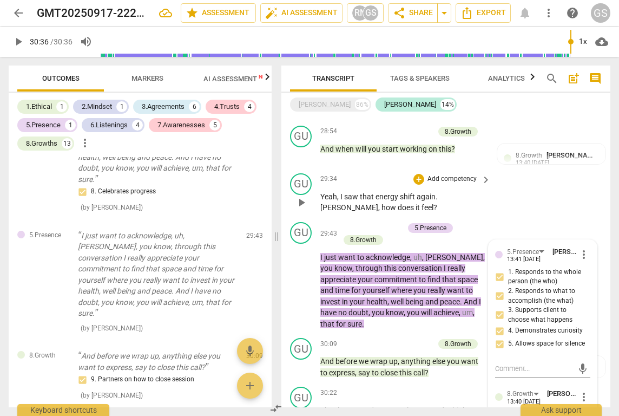
click at [498, 169] on div "GU play_arrow pause 29:34 + Add competency keyboard_arrow_right Yeah , I saw th…" at bounding box center [445, 193] width 329 height 49
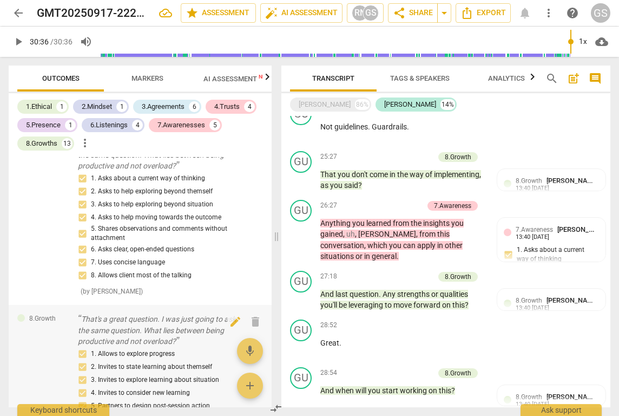
scroll to position [791, 0]
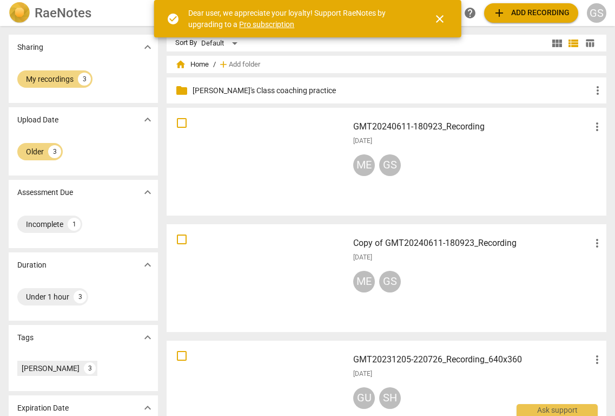
click at [394, 128] on h3 "GMT20240611-180923_Recording" at bounding box center [472, 126] width 238 height 13
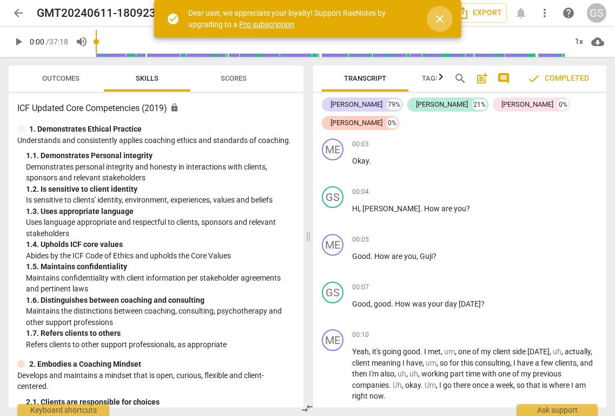
click at [443, 20] on span "close" at bounding box center [440, 18] width 13 height 13
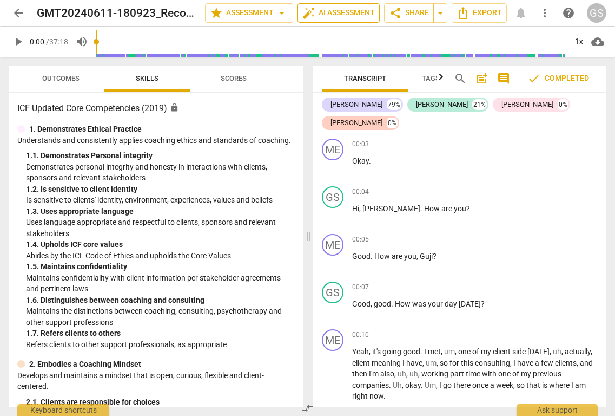
click at [314, 11] on span "auto_fix_high AI Assessment" at bounding box center [339, 12] width 73 height 13
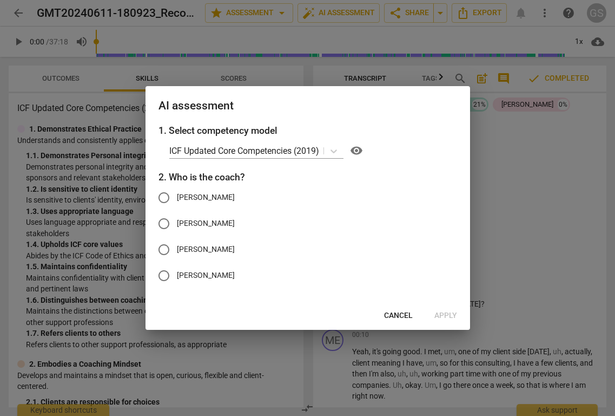
click at [396, 315] on span "Cancel" at bounding box center [398, 315] width 29 height 11
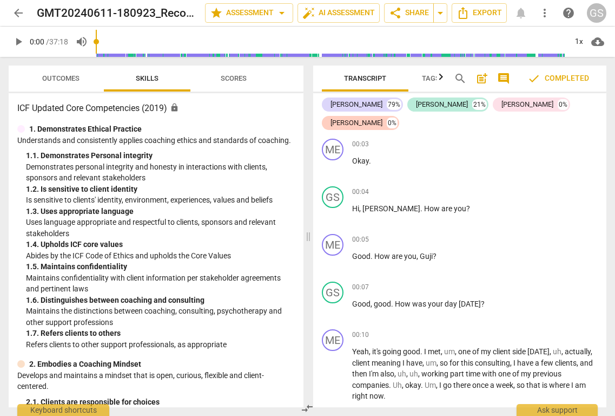
click at [19, 14] on span "arrow_back" at bounding box center [18, 12] width 13 height 13
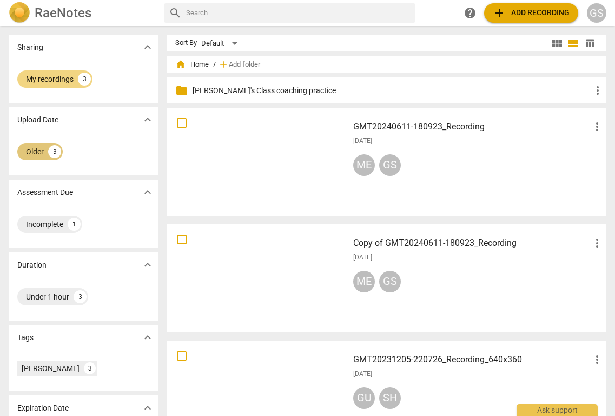
click at [44, 153] on div "Older 3" at bounding box center [39, 151] width 45 height 17
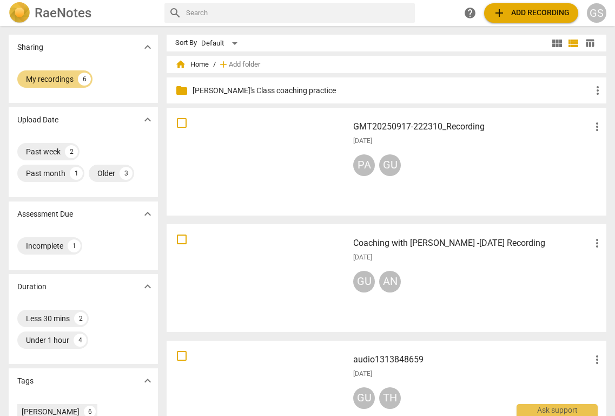
click at [266, 152] on div at bounding box center [257, 161] width 174 height 100
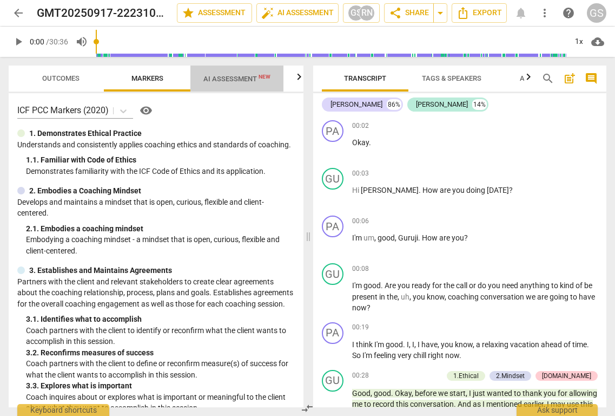
click at [242, 82] on span "AI Assessment New" at bounding box center [237, 79] width 67 height 8
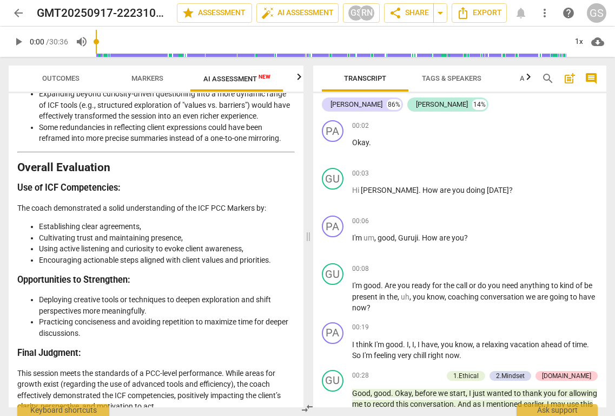
scroll to position [1962, 0]
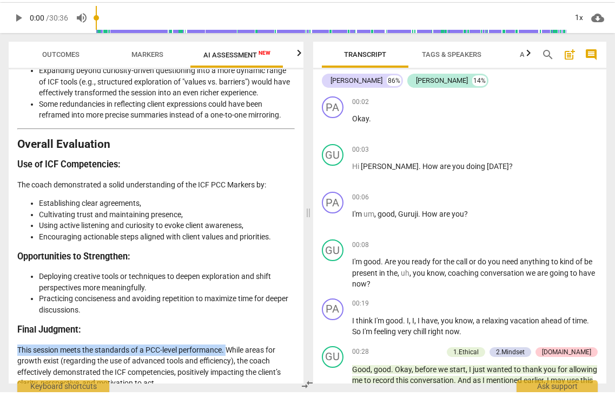
drag, startPoint x: 230, startPoint y: 338, endPoint x: 12, endPoint y: 332, distance: 217.7
click at [12, 332] on div "Disclaimer: AI can make mistakes. Consult a qualified mentor coach before actin…" at bounding box center [156, 250] width 295 height 314
copy p "This session meets the standards of a PCC-level performance."
